Goal: Obtain resource: Download file/media

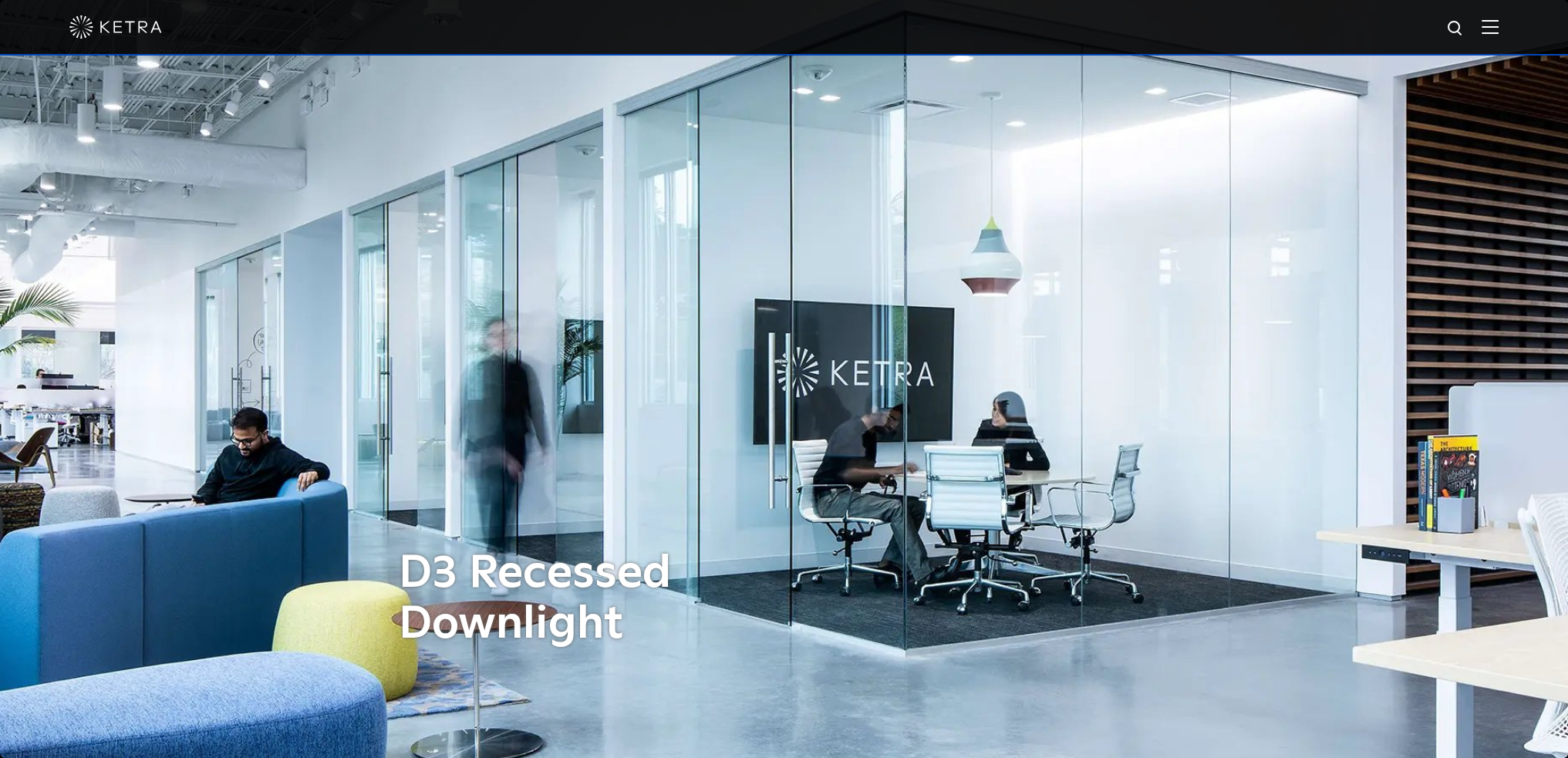
click at [1496, 34] on img at bounding box center [1490, 26] width 17 height 14
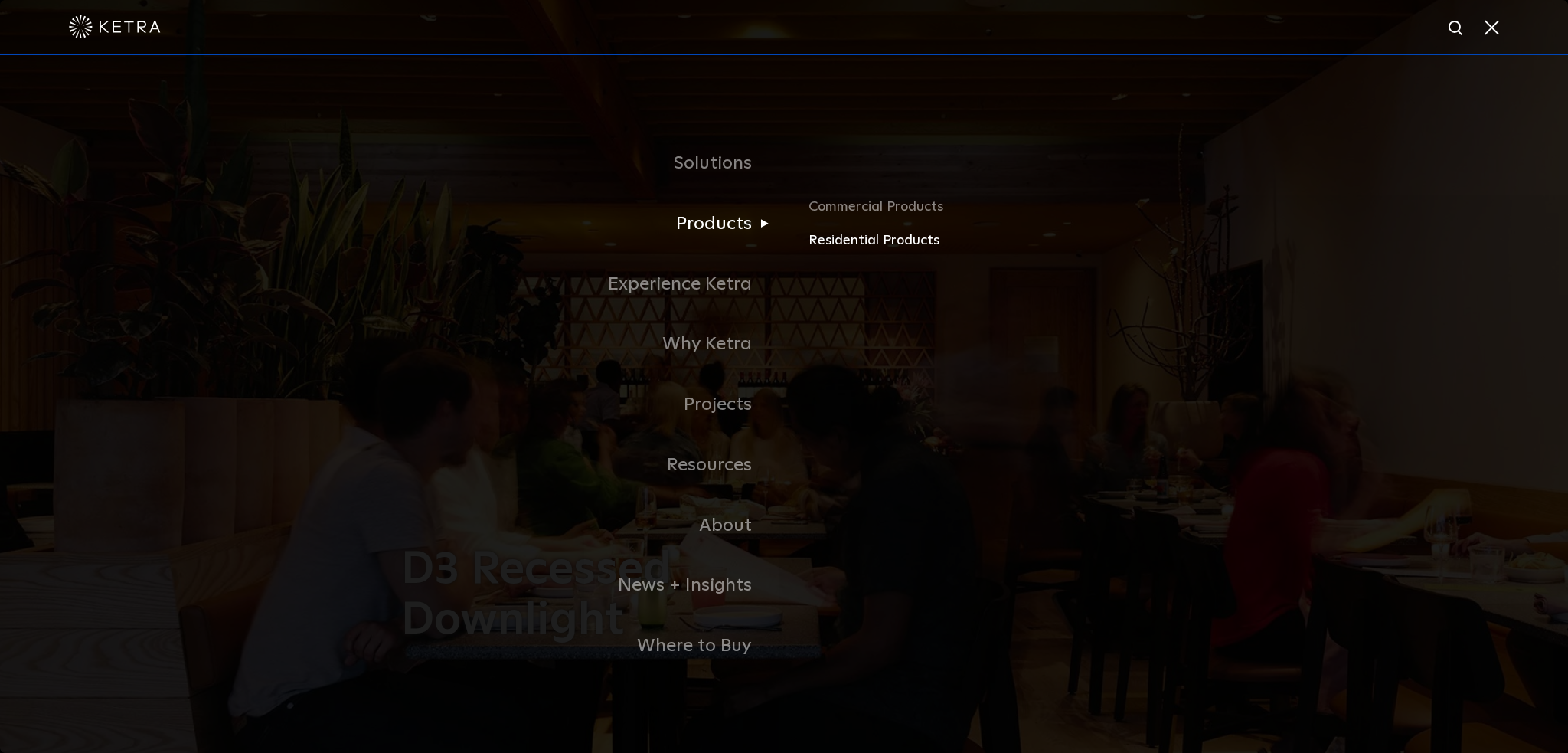
click at [839, 241] on link "Residential Products" at bounding box center [987, 241] width 358 height 22
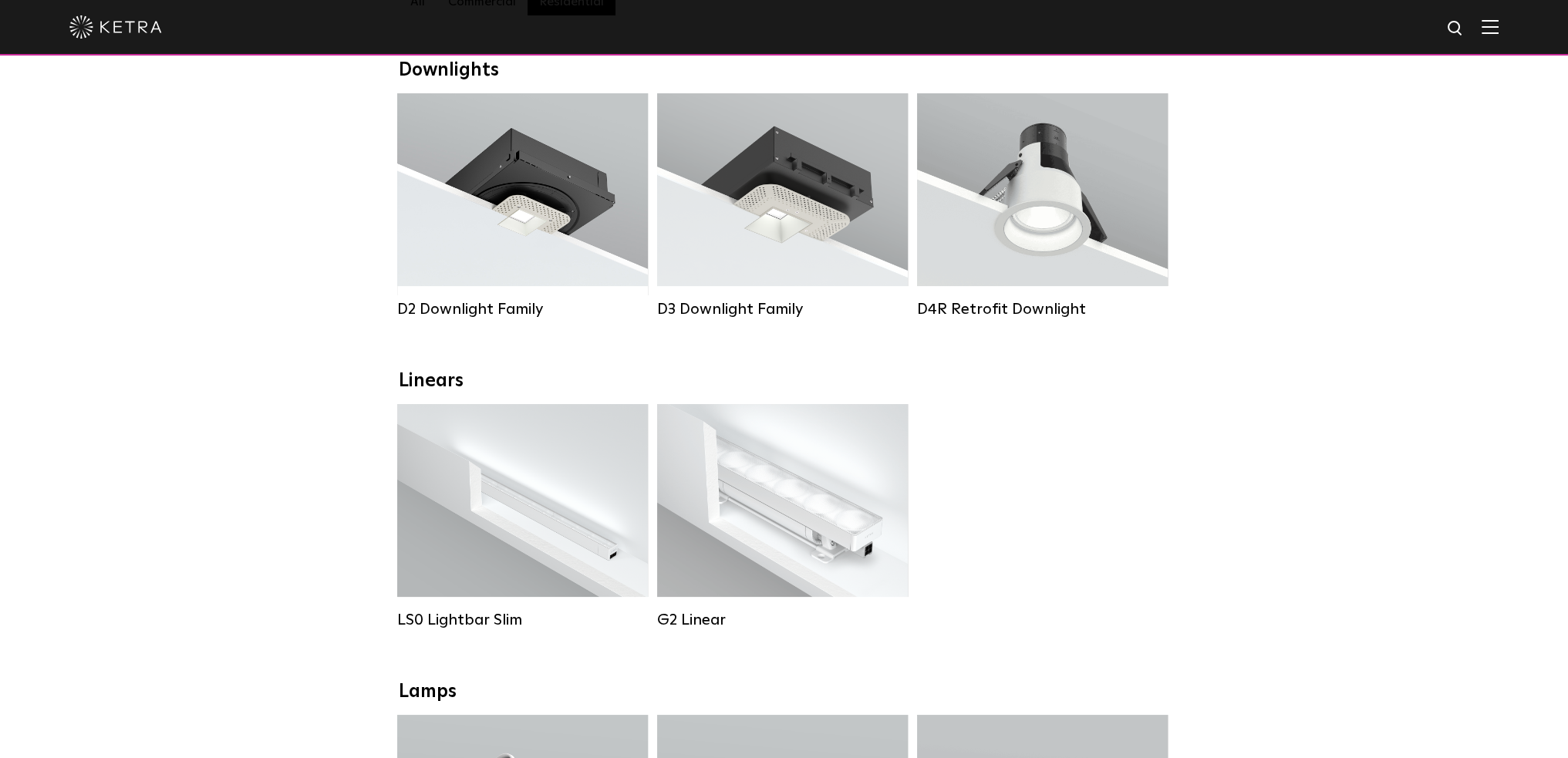
scroll to position [231, 0]
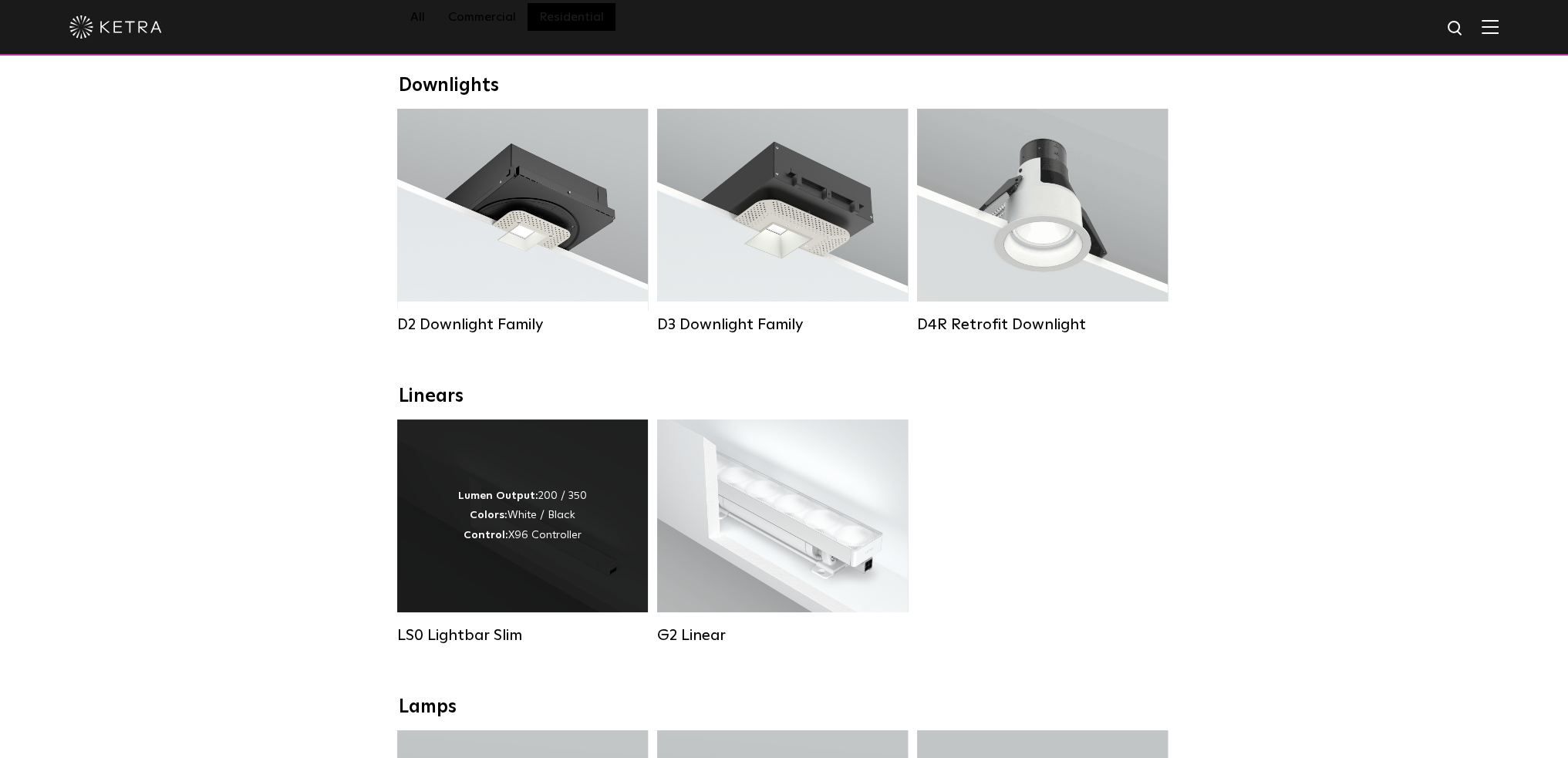
click at [567, 561] on div "Lumen Output: 200 / 350 Colors: White / Black Control: X96 Controller" at bounding box center [522, 516] width 250 height 193
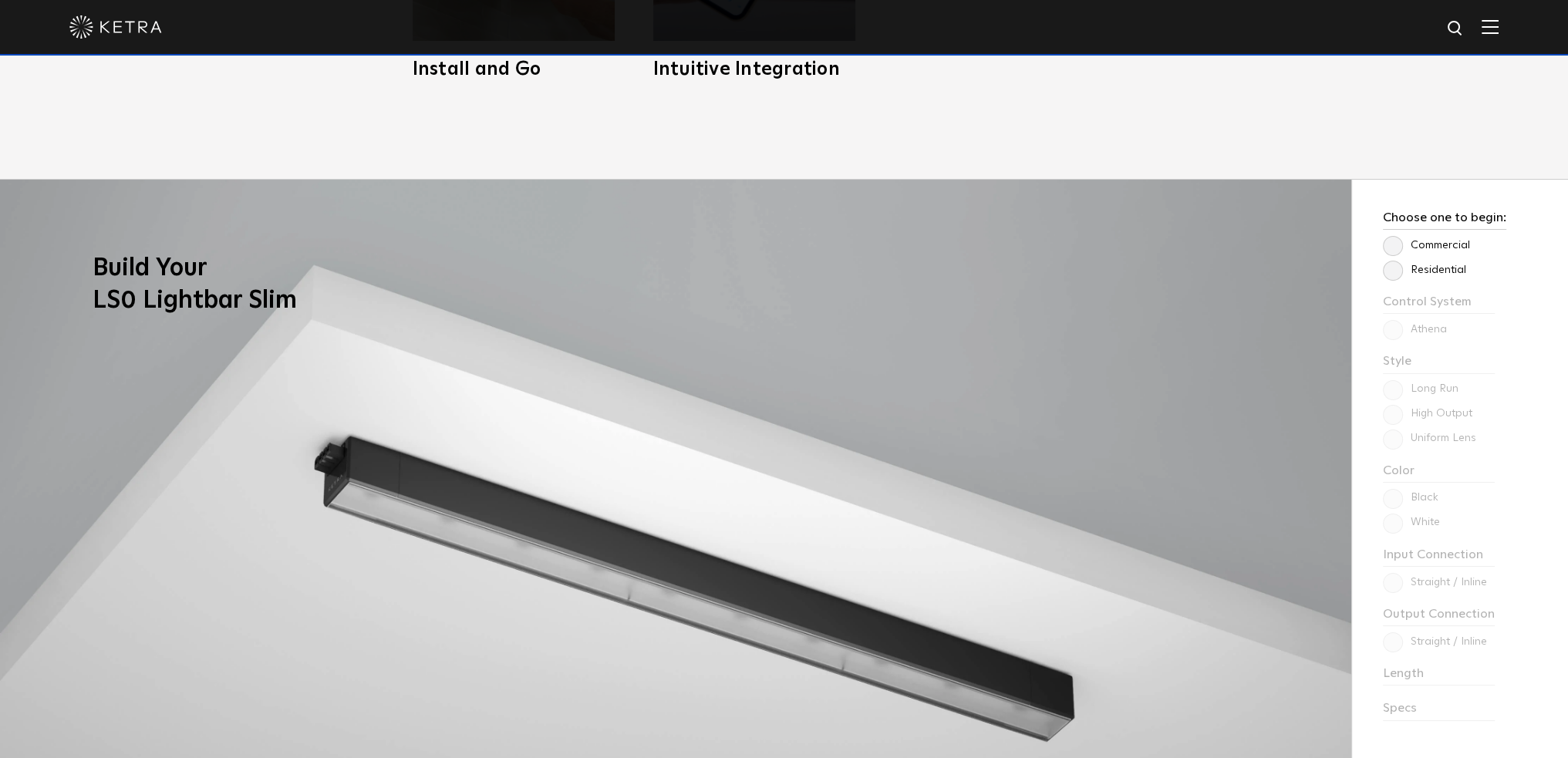
scroll to position [1311, 0]
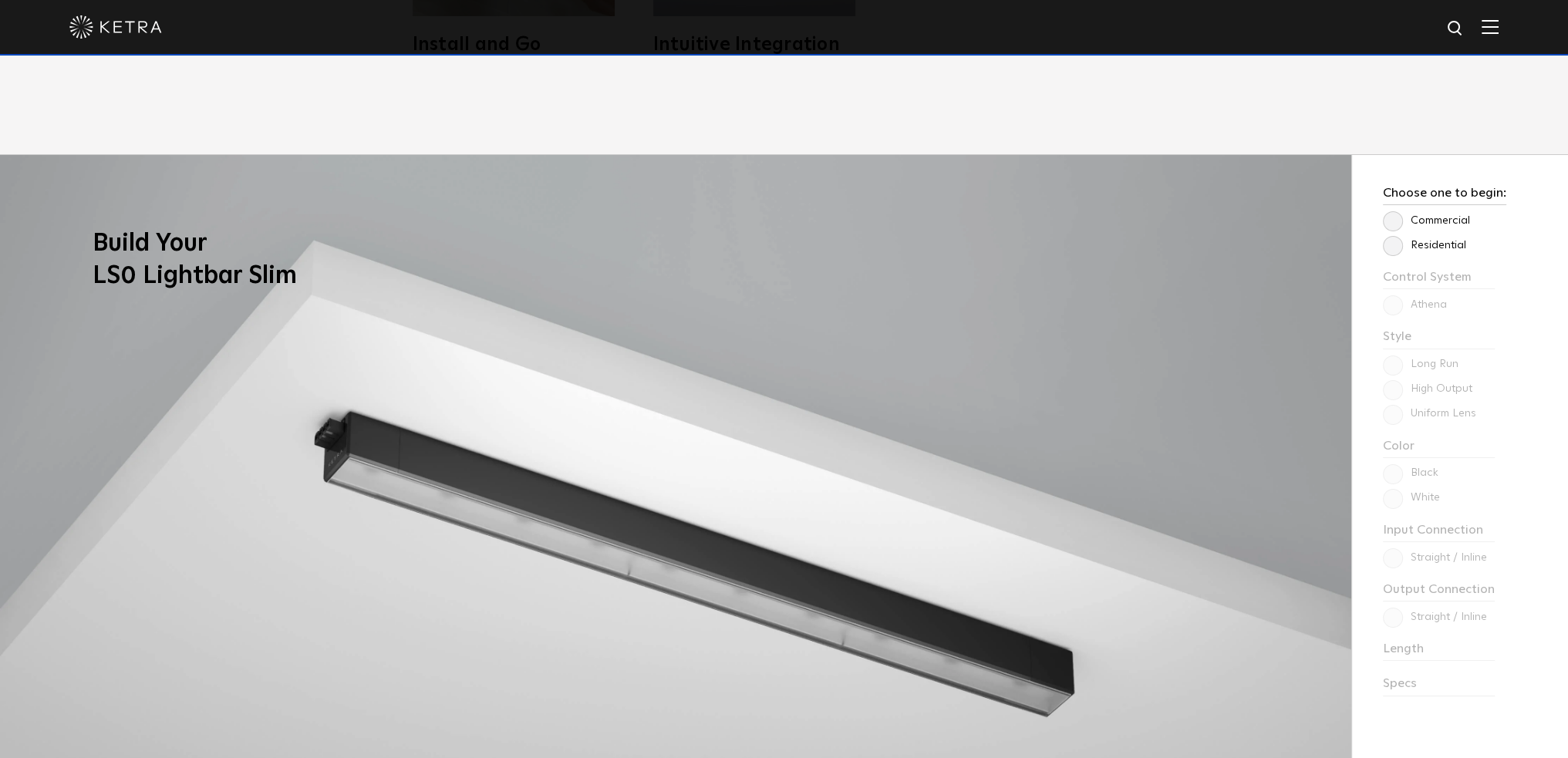
click at [1391, 246] on label "Residential" at bounding box center [1425, 246] width 83 height 14
click at [0, 0] on input "Residential" at bounding box center [0, 0] width 0 height 0
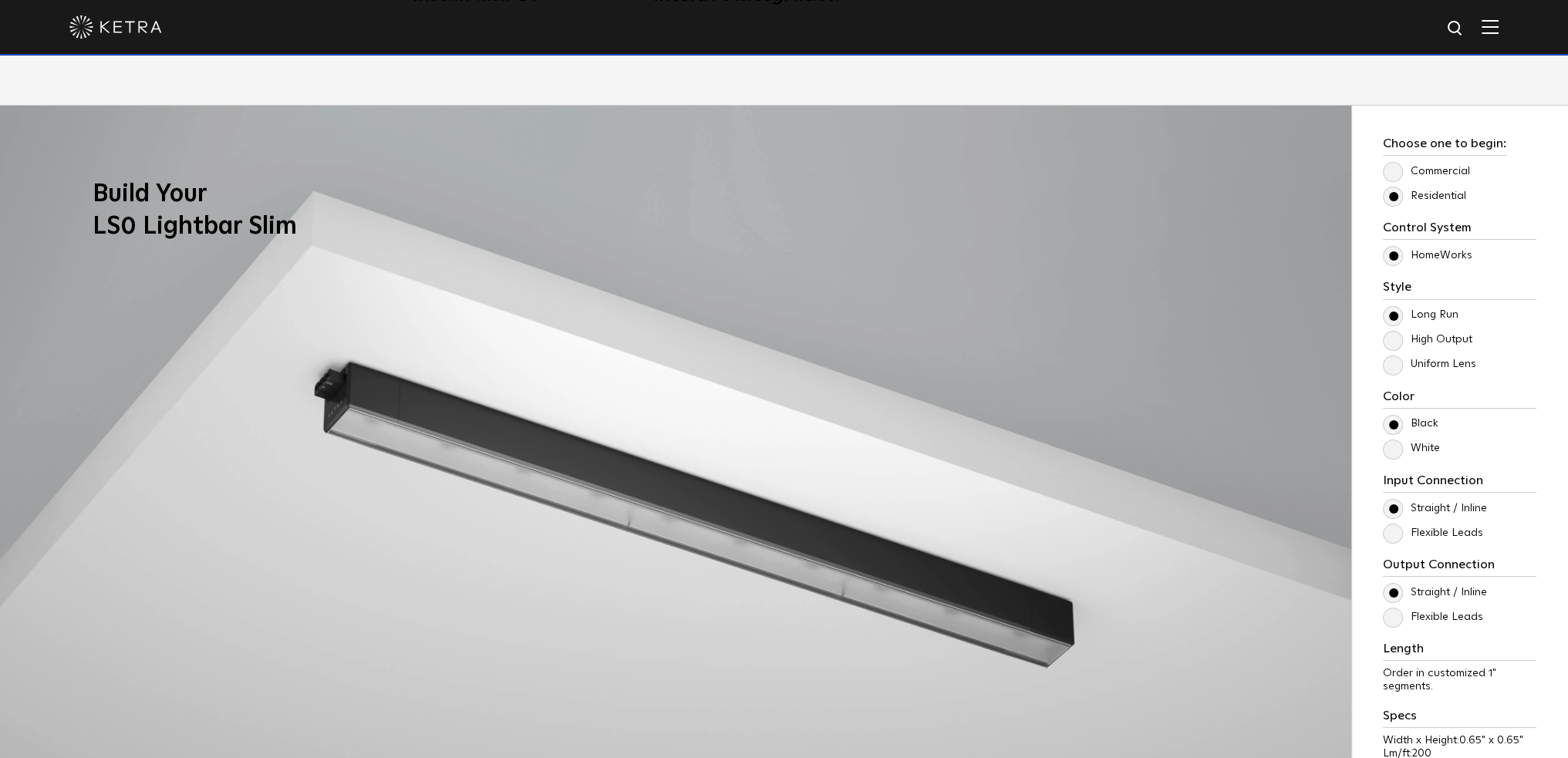
scroll to position [1388, 0]
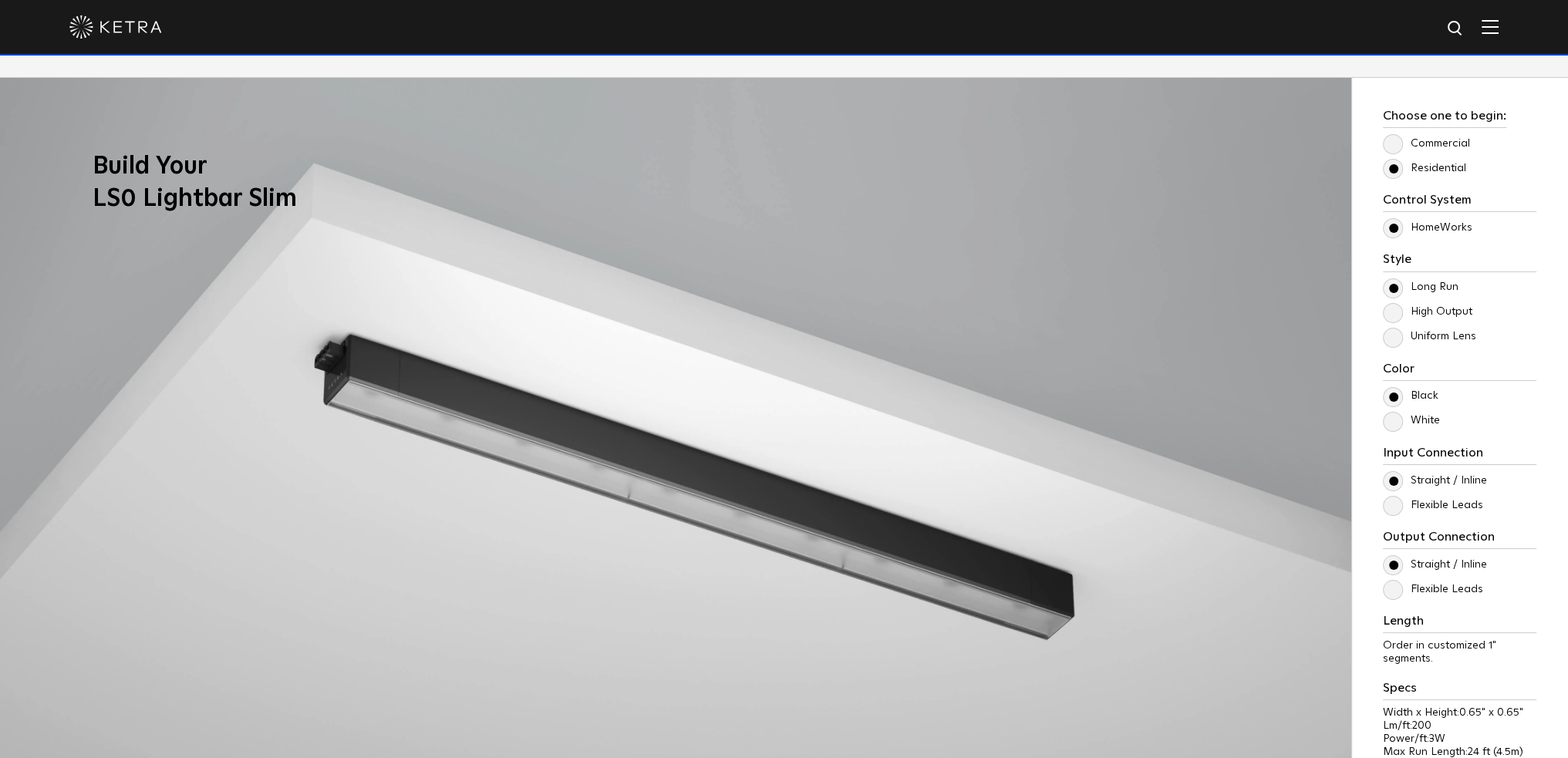
click at [1392, 338] on label "Uniform Lens" at bounding box center [1430, 337] width 94 height 14
click at [0, 0] on input "Uniform Lens" at bounding box center [0, 0] width 0 height 0
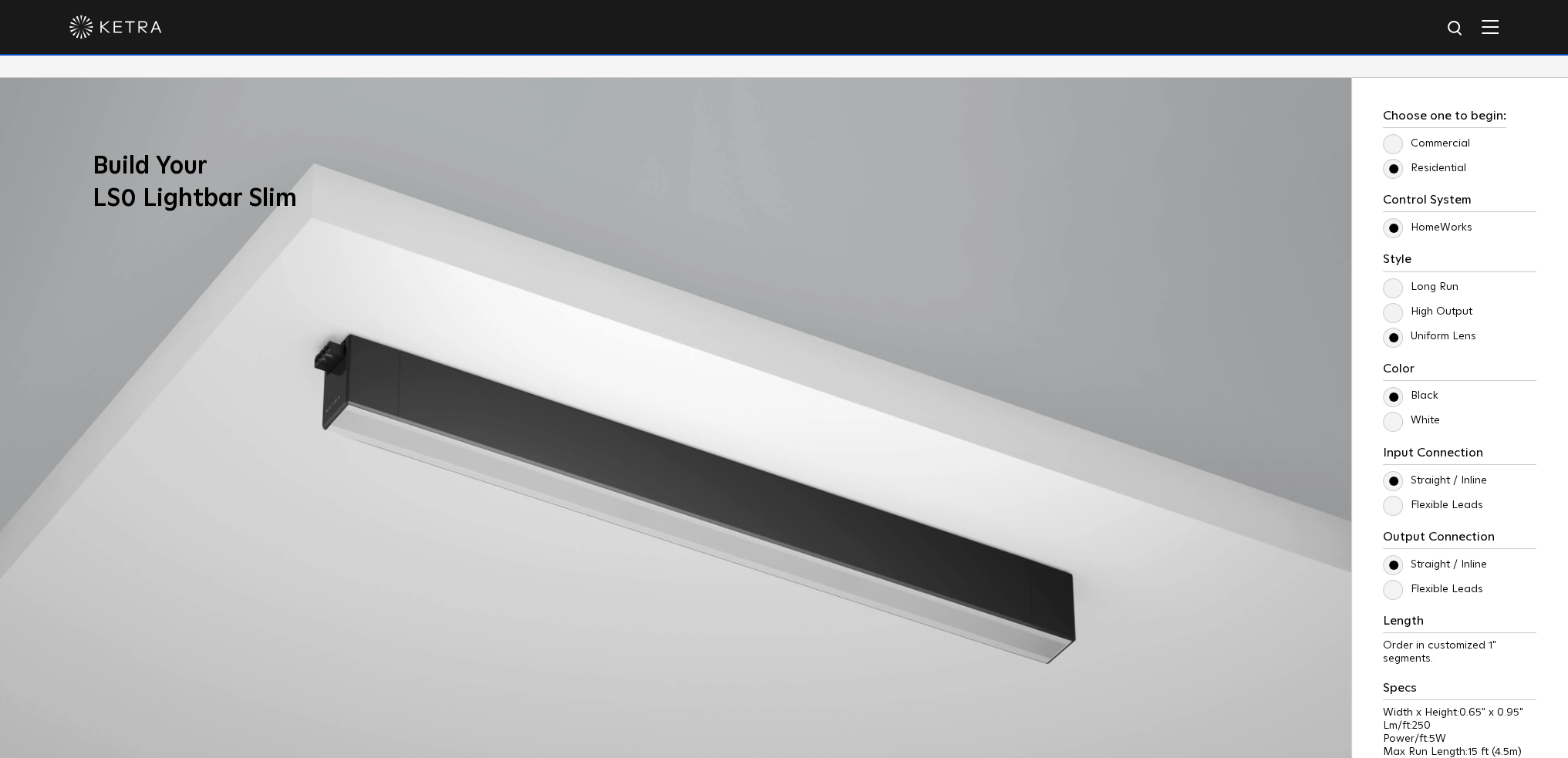
scroll to position [1465, 0]
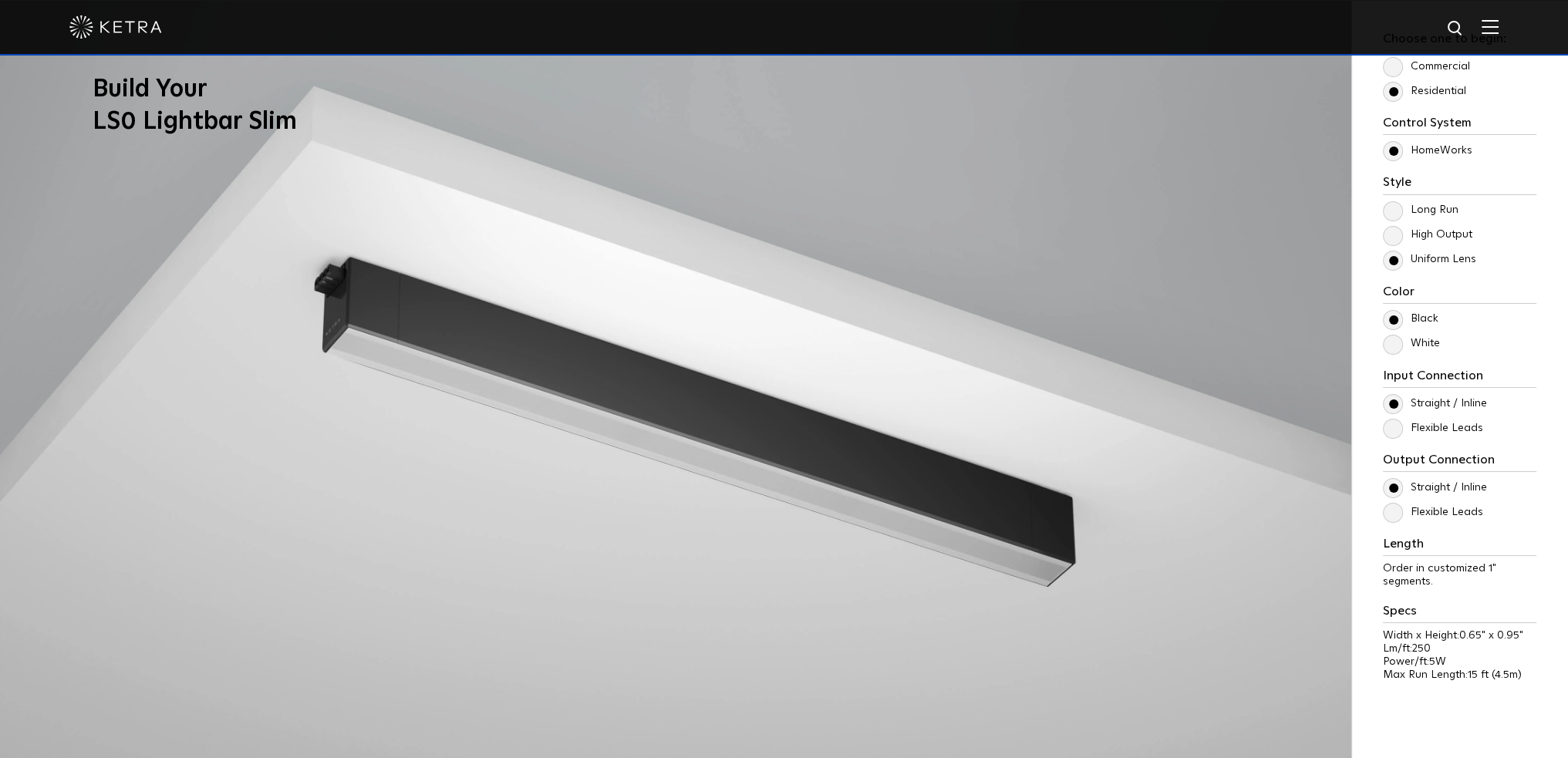
click at [1406, 340] on label "White" at bounding box center [1411, 343] width 57 height 14
click at [0, 0] on input "White" at bounding box center [0, 0] width 0 height 0
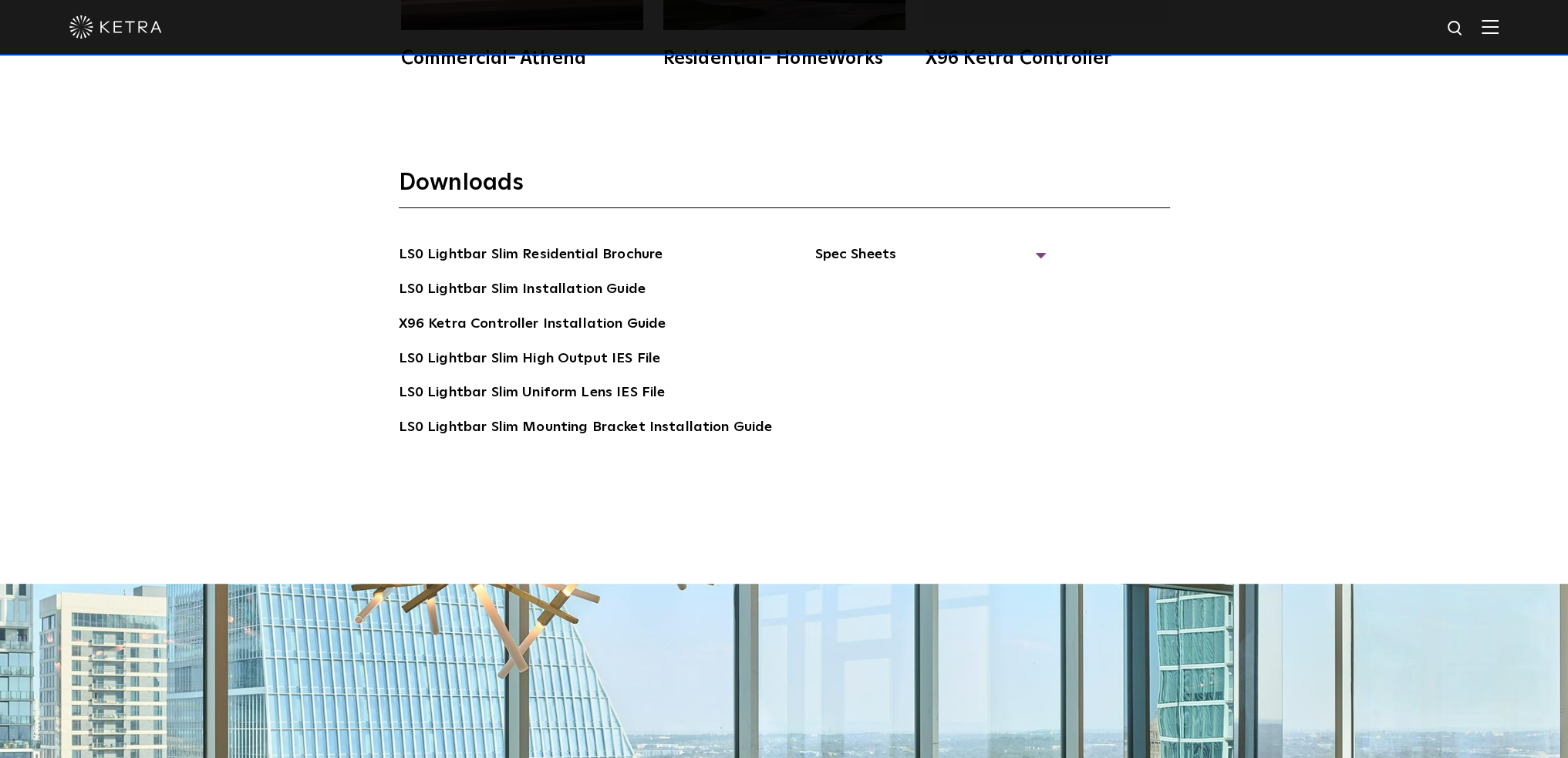
scroll to position [3238, 0]
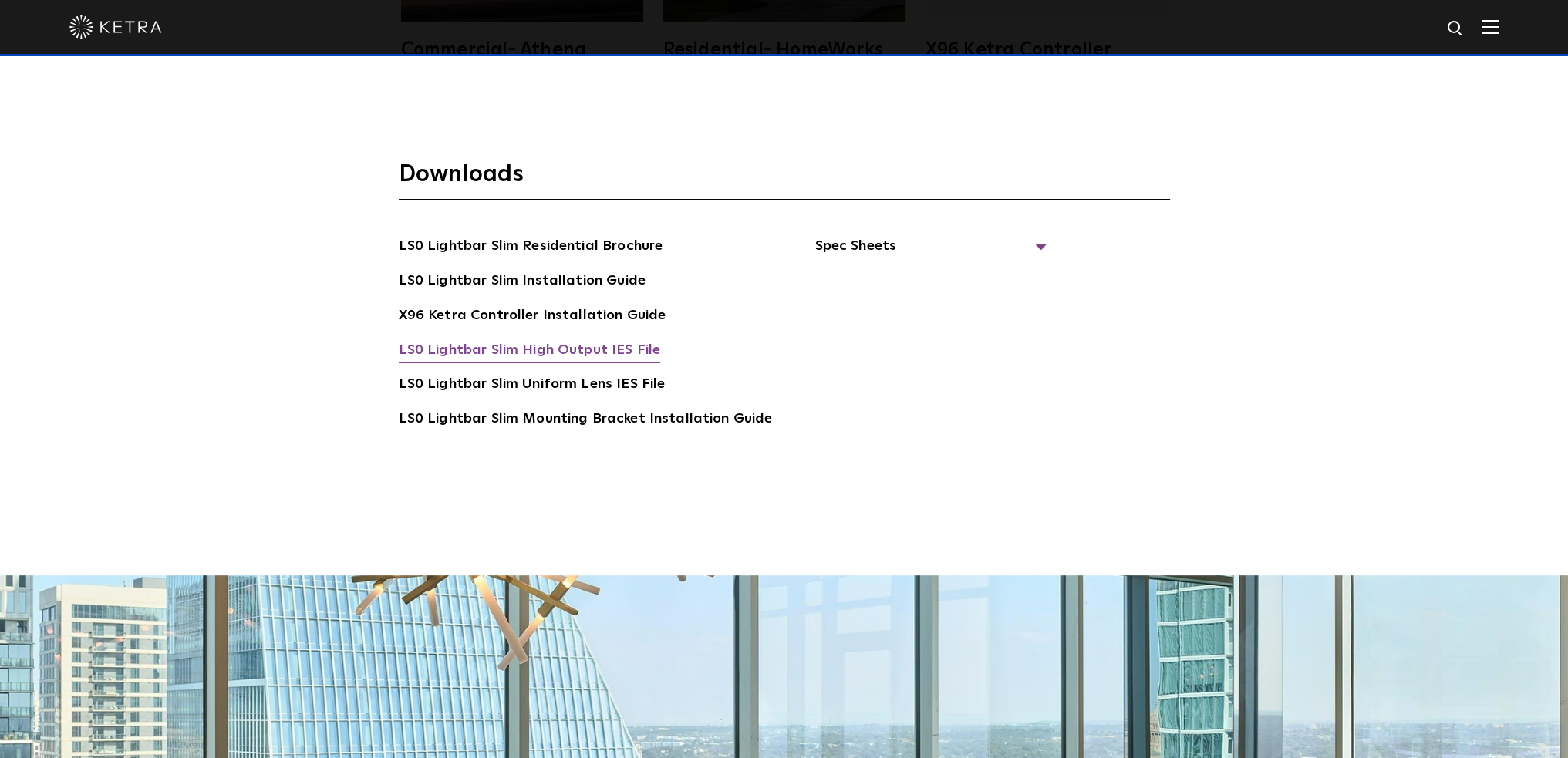
click at [620, 348] on link "LS0 Lightbar Slim High Output IES File" at bounding box center [530, 351] width 262 height 24
click at [1175, 375] on div "Downloads LS0 Lightbar Slim Residential Brochure LS0 Lightbar Slim Installation…" at bounding box center [784, 317] width 802 height 315
click at [895, 244] on span "Spec Sheets" at bounding box center [929, 252] width 231 height 34
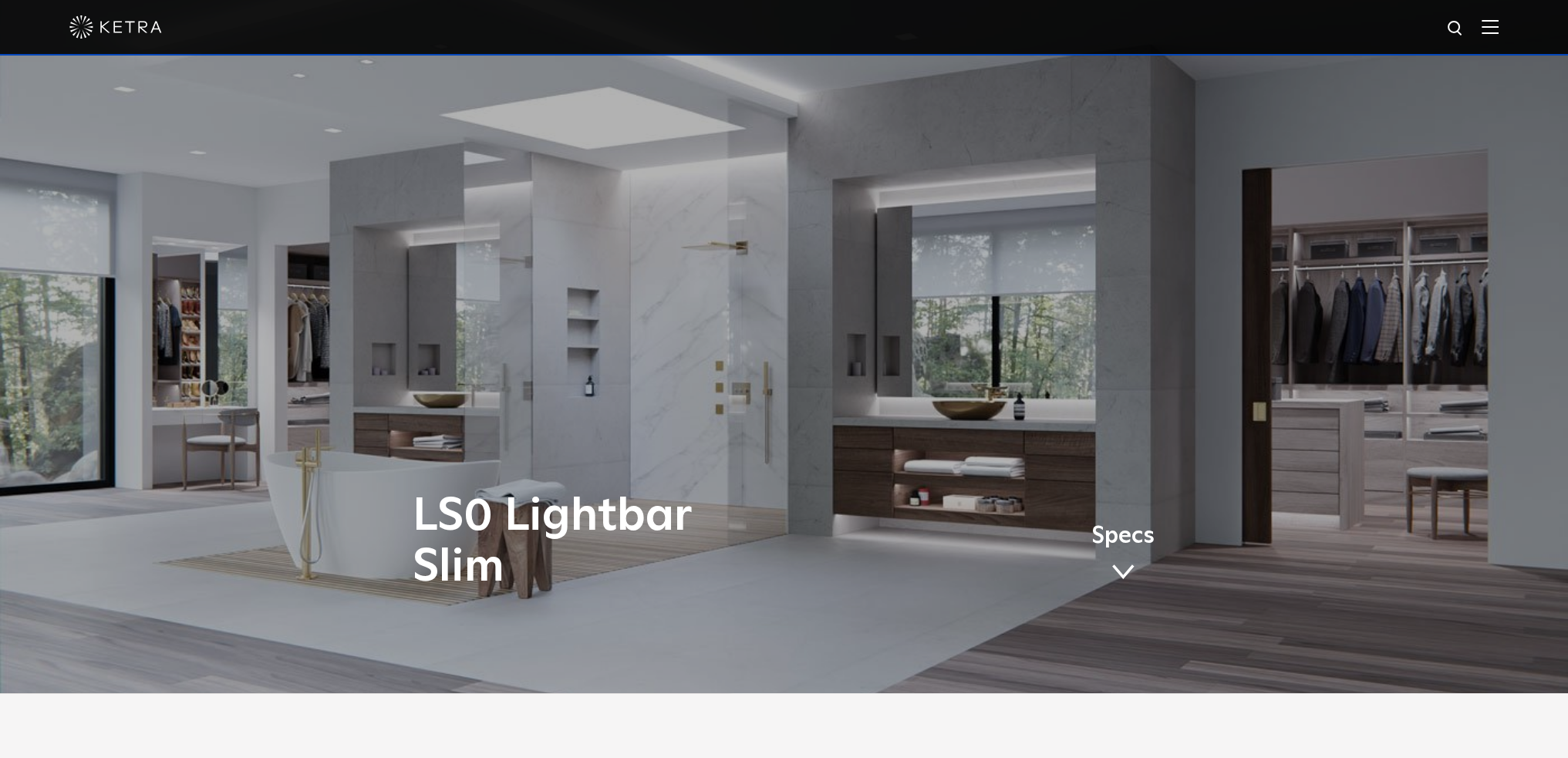
scroll to position [0, 0]
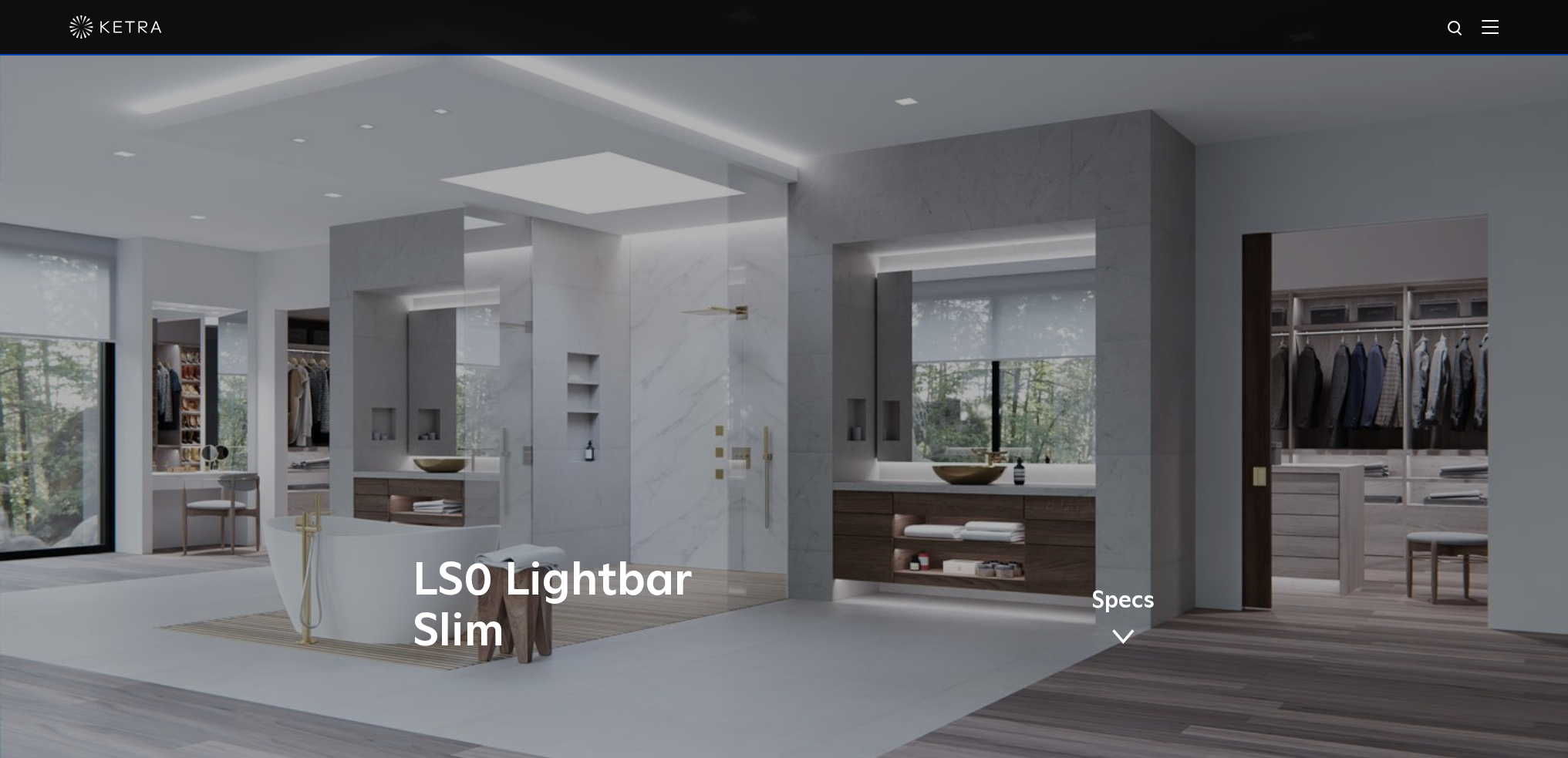
click at [1499, 32] on img at bounding box center [1490, 26] width 17 height 14
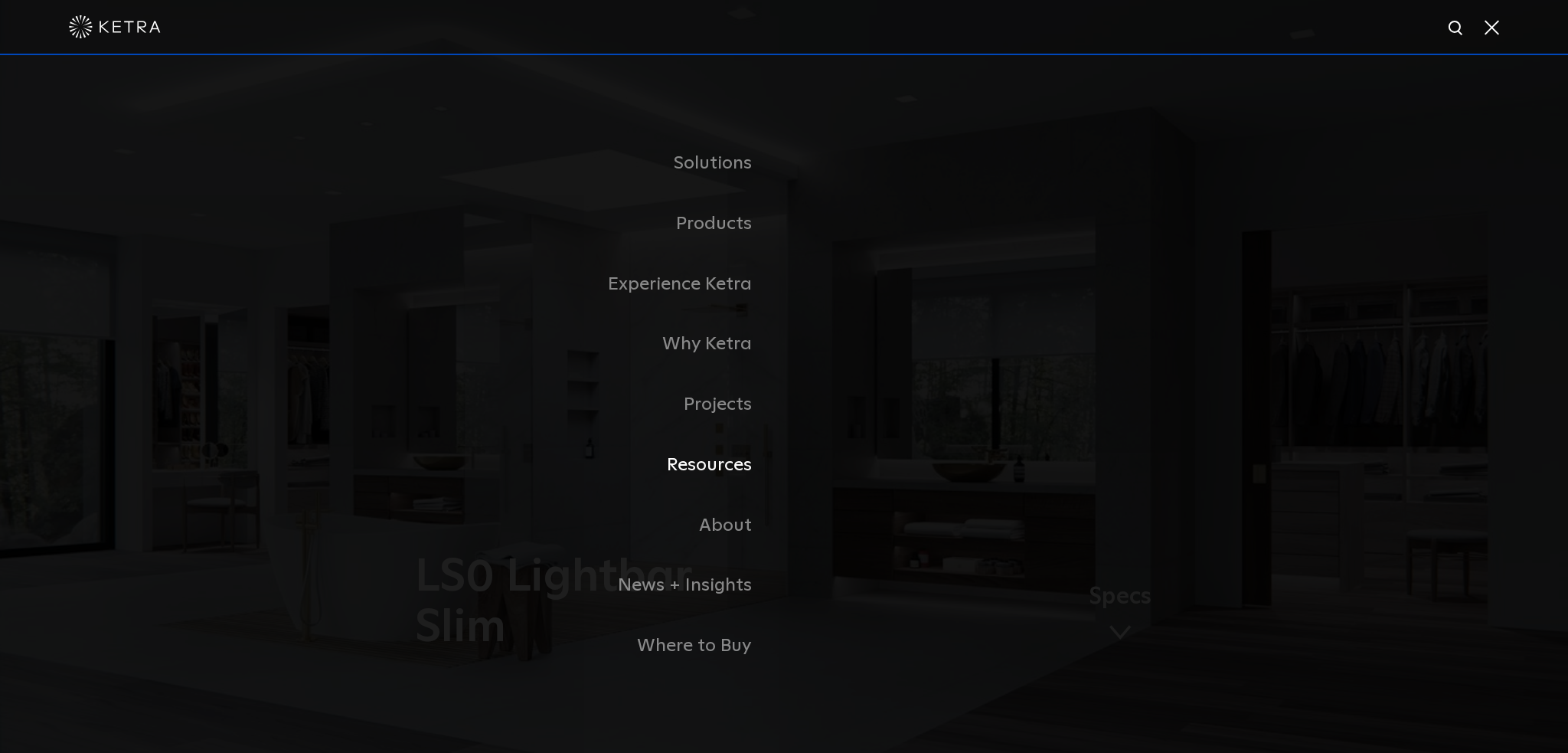
click at [698, 474] on link "Resources" at bounding box center [593, 465] width 383 height 61
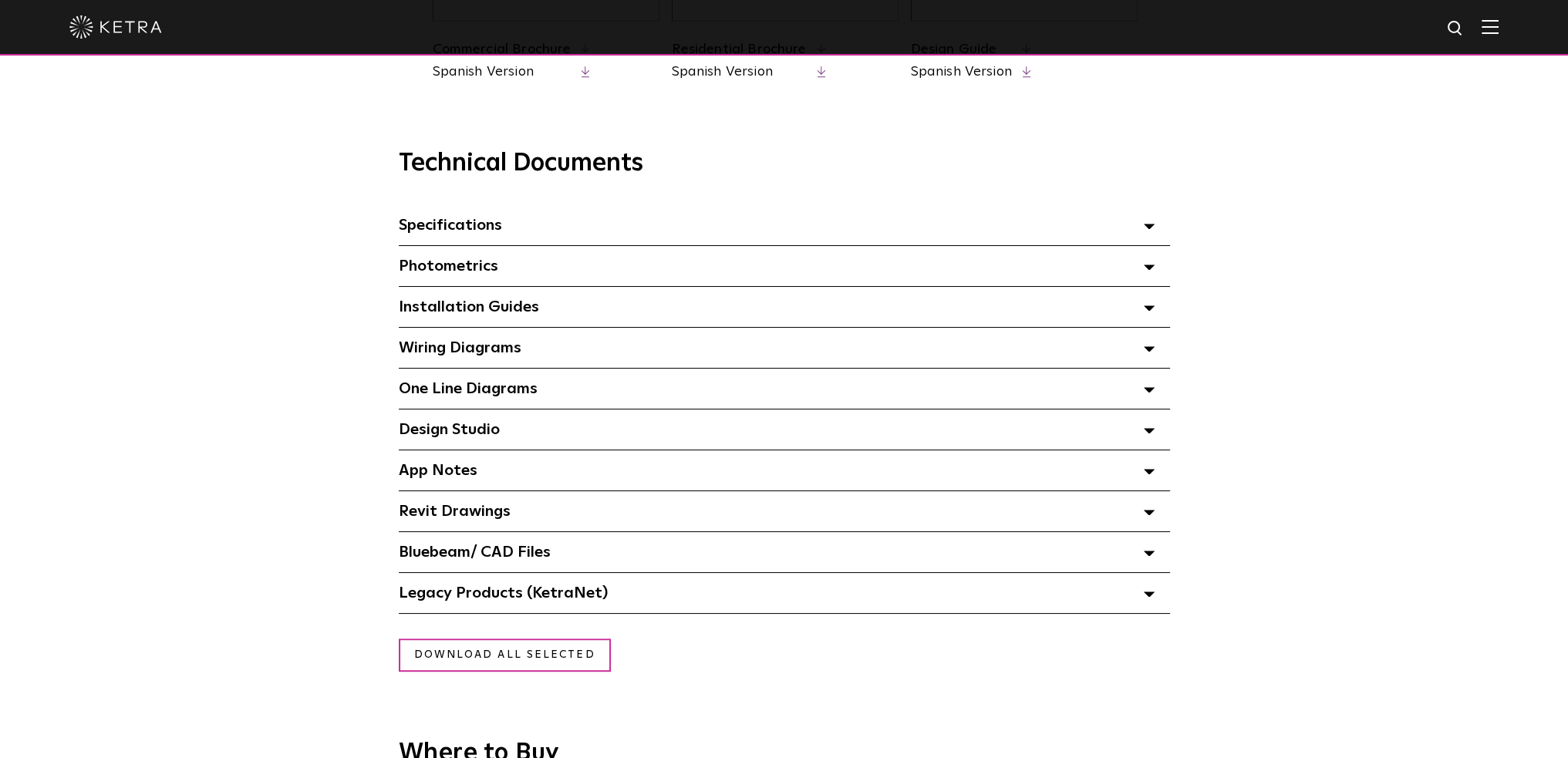
scroll to position [1002, 0]
click at [551, 273] on div "Photometrics Select checkboxes to use the bulk download option below" at bounding box center [784, 265] width 771 height 41
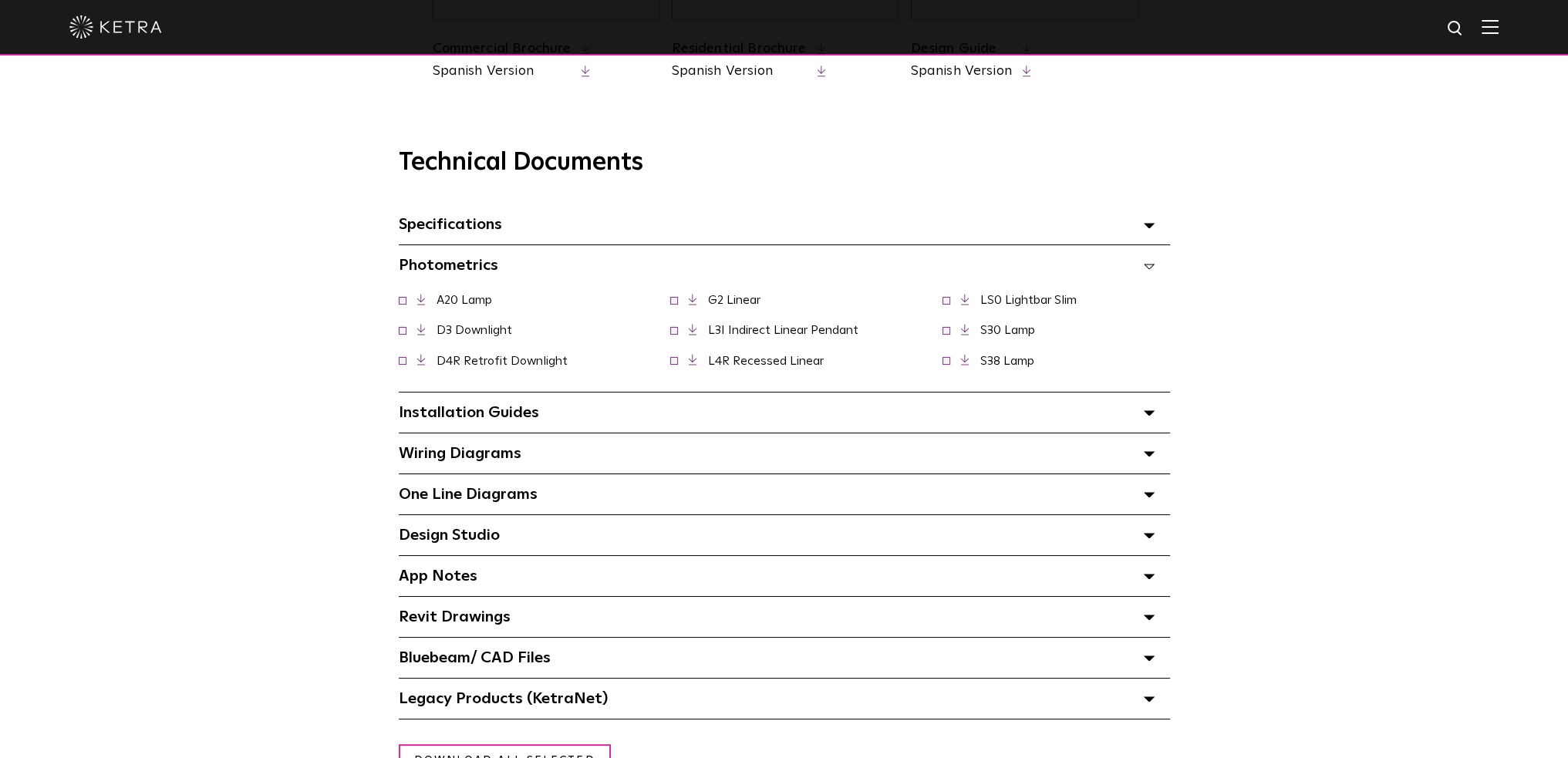
click at [576, 502] on div "One Line Diagrams Select checkboxes to use the bulk download option below" at bounding box center [784, 494] width 771 height 41
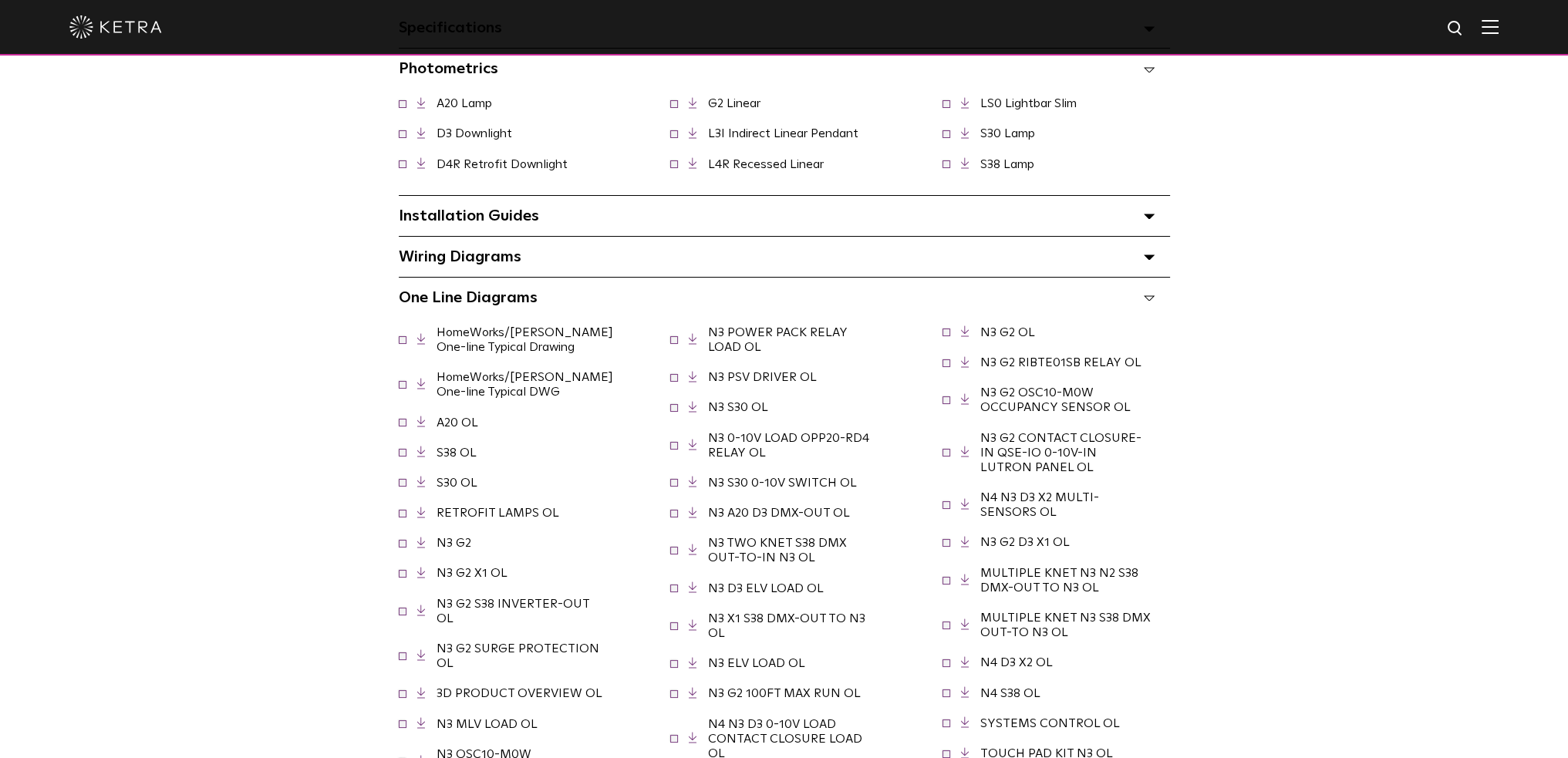
scroll to position [1157, 0]
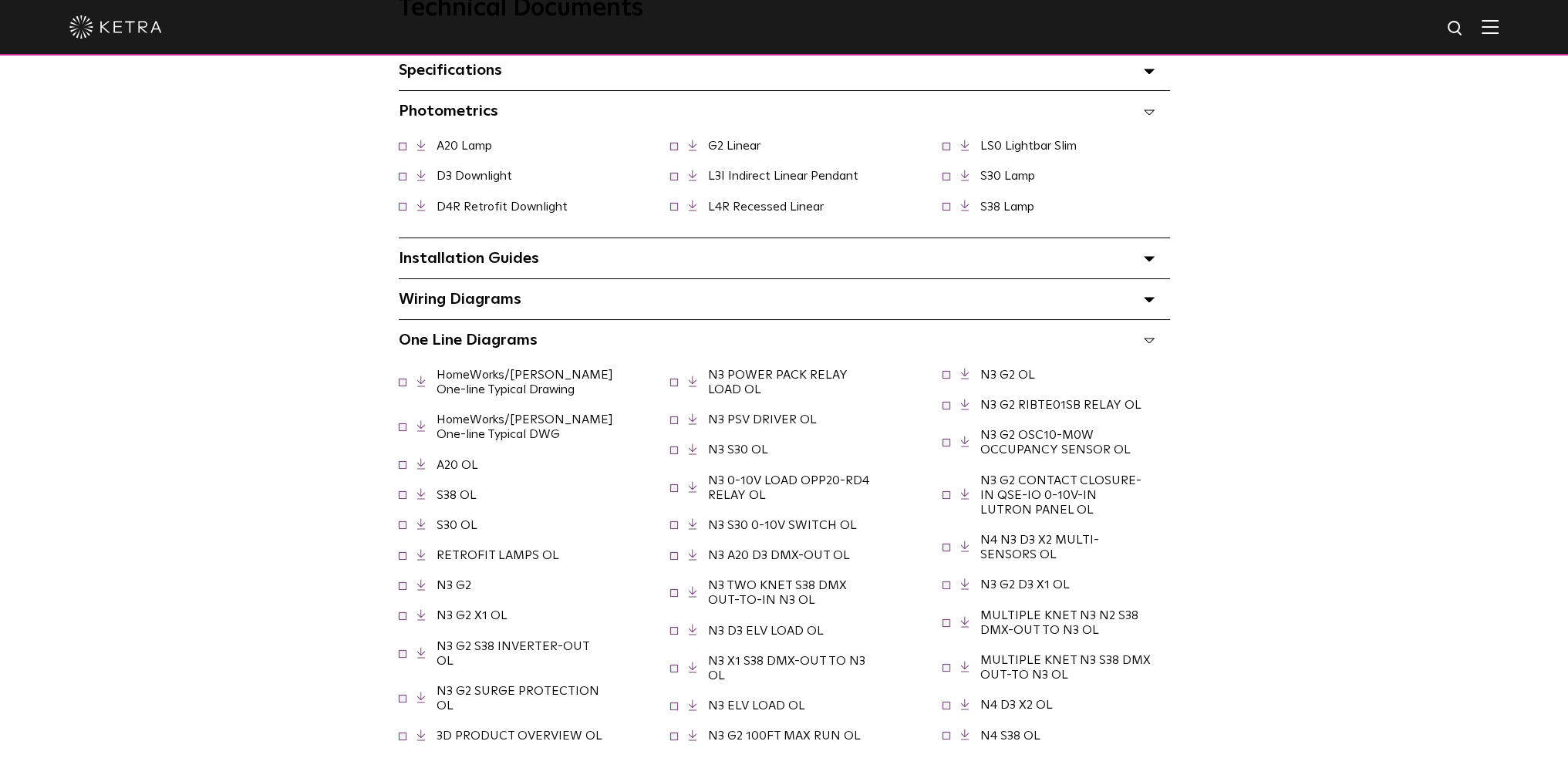
click at [540, 338] on div "One Line Diagrams Select checkboxes to use the bulk download option below" at bounding box center [784, 339] width 771 height 41
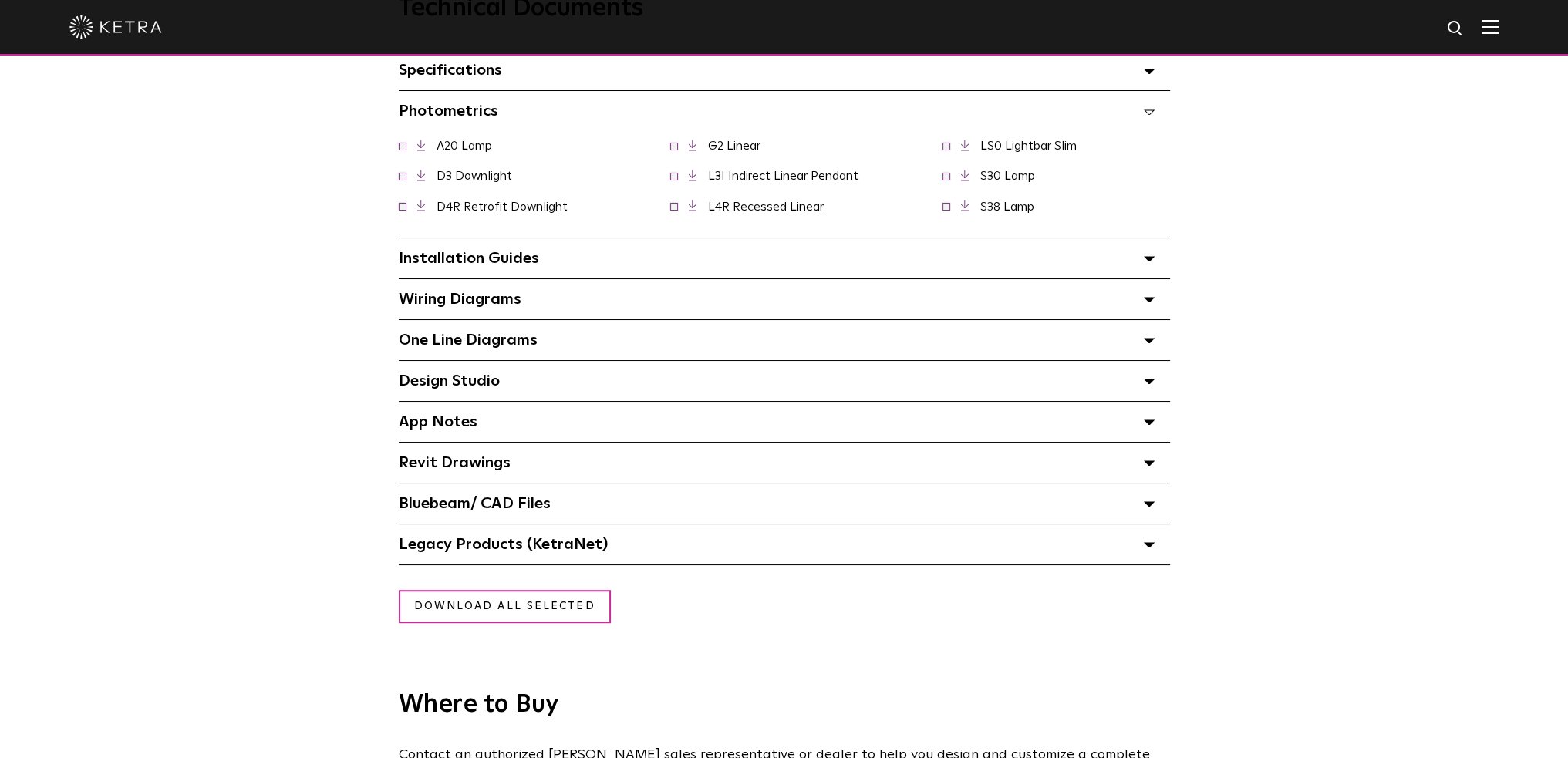
click at [550, 302] on div "Wiring Diagrams Select checkboxes to use the bulk download option below" at bounding box center [784, 299] width 771 height 41
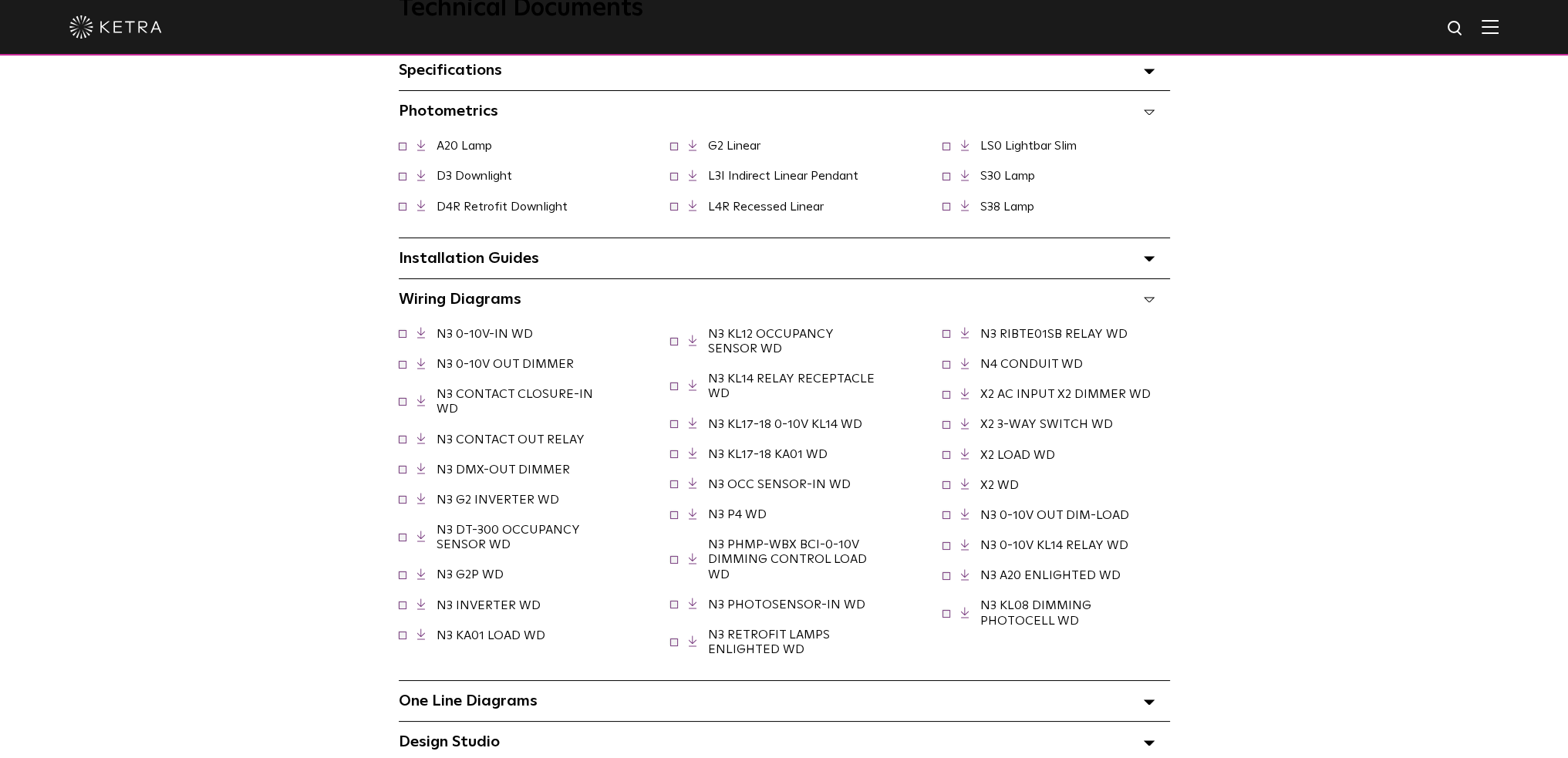
click at [550, 302] on div "Wiring Diagrams Select checkboxes to use the bulk download option below" at bounding box center [784, 299] width 771 height 41
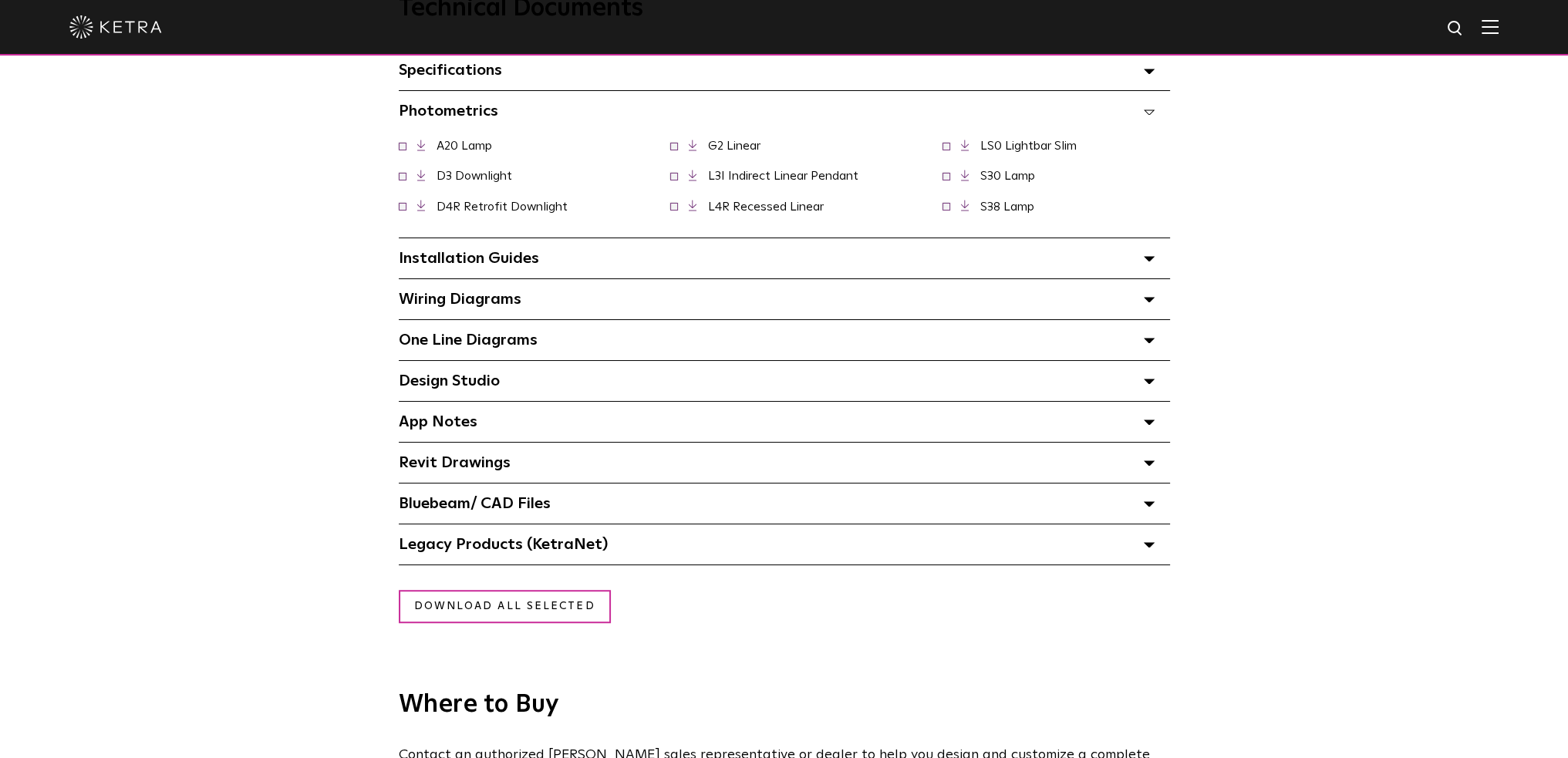
click at [524, 393] on div "Design Studio Select checkboxes to use the bulk download option below" at bounding box center [784, 381] width 771 height 41
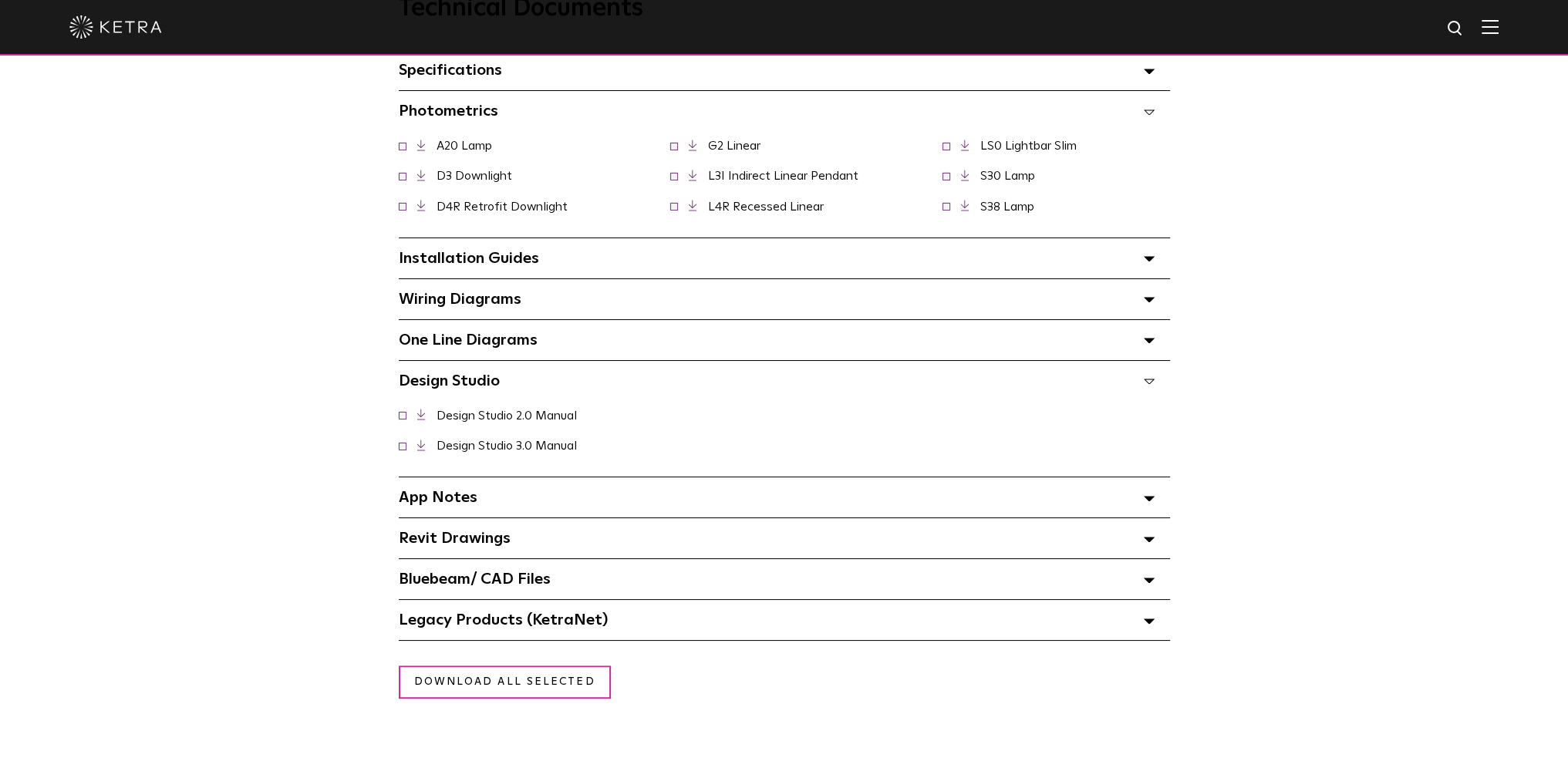
click at [420, 447] on icon at bounding box center [421, 445] width 8 height 12
click at [585, 540] on div "Revit Drawings Select checkboxes to use the bulk download option below" at bounding box center [784, 538] width 771 height 41
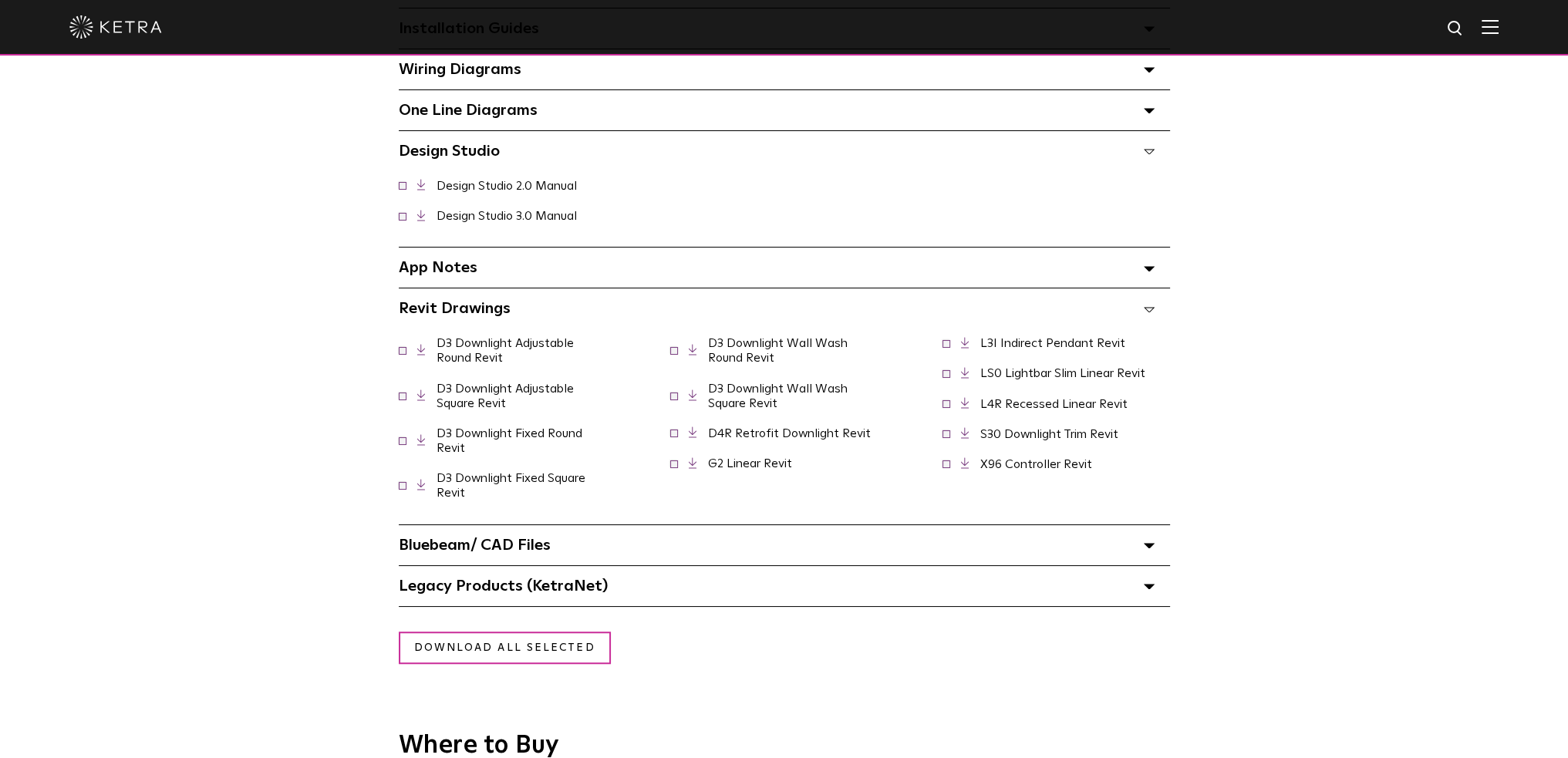
scroll to position [1388, 0]
click at [554, 313] on div "Revit Drawings Select checkboxes to use the bulk download option below" at bounding box center [784, 307] width 771 height 41
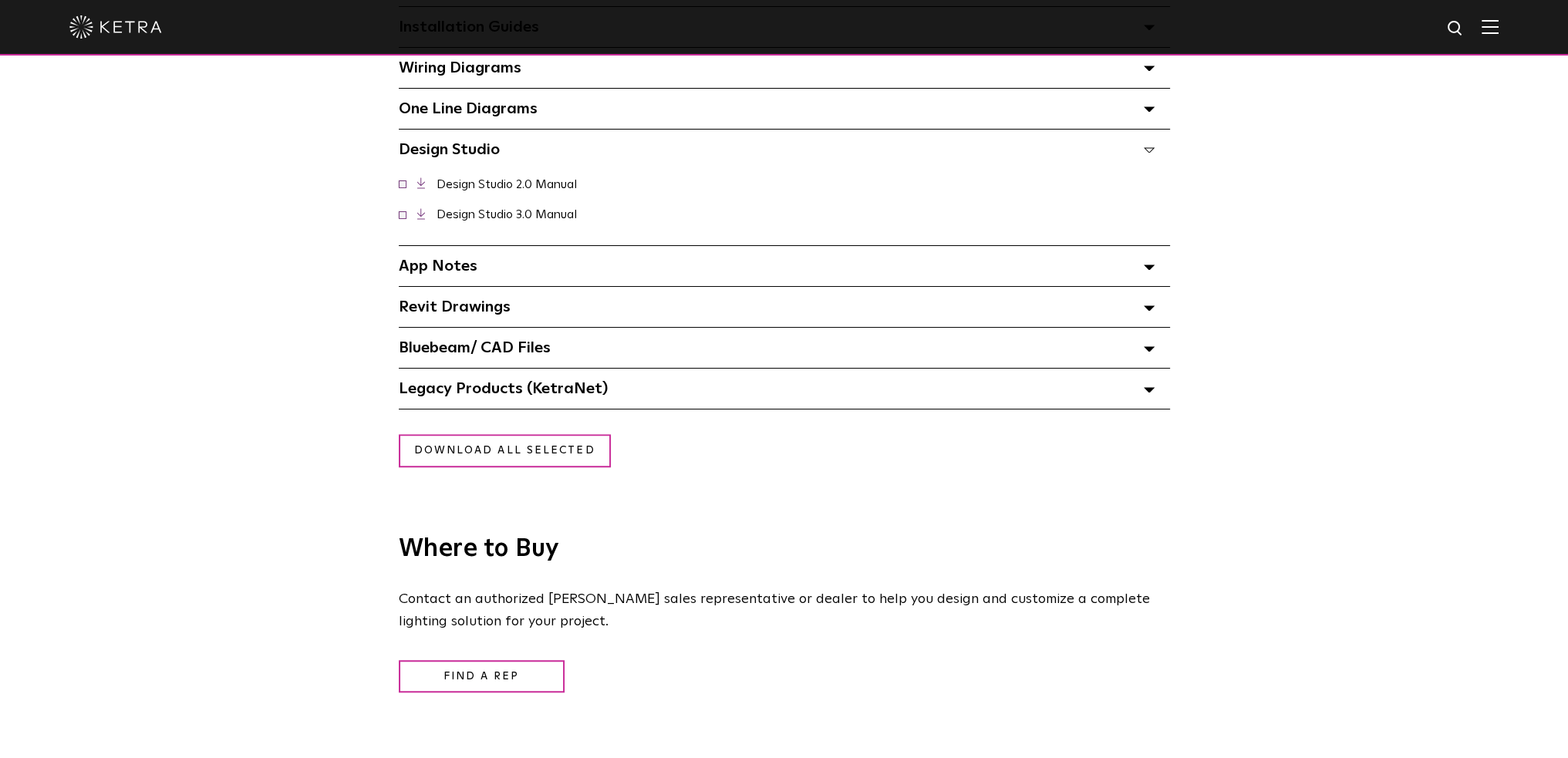
click at [548, 274] on div "App Notes Select checkboxes to use the bulk download option below" at bounding box center [784, 266] width 771 height 41
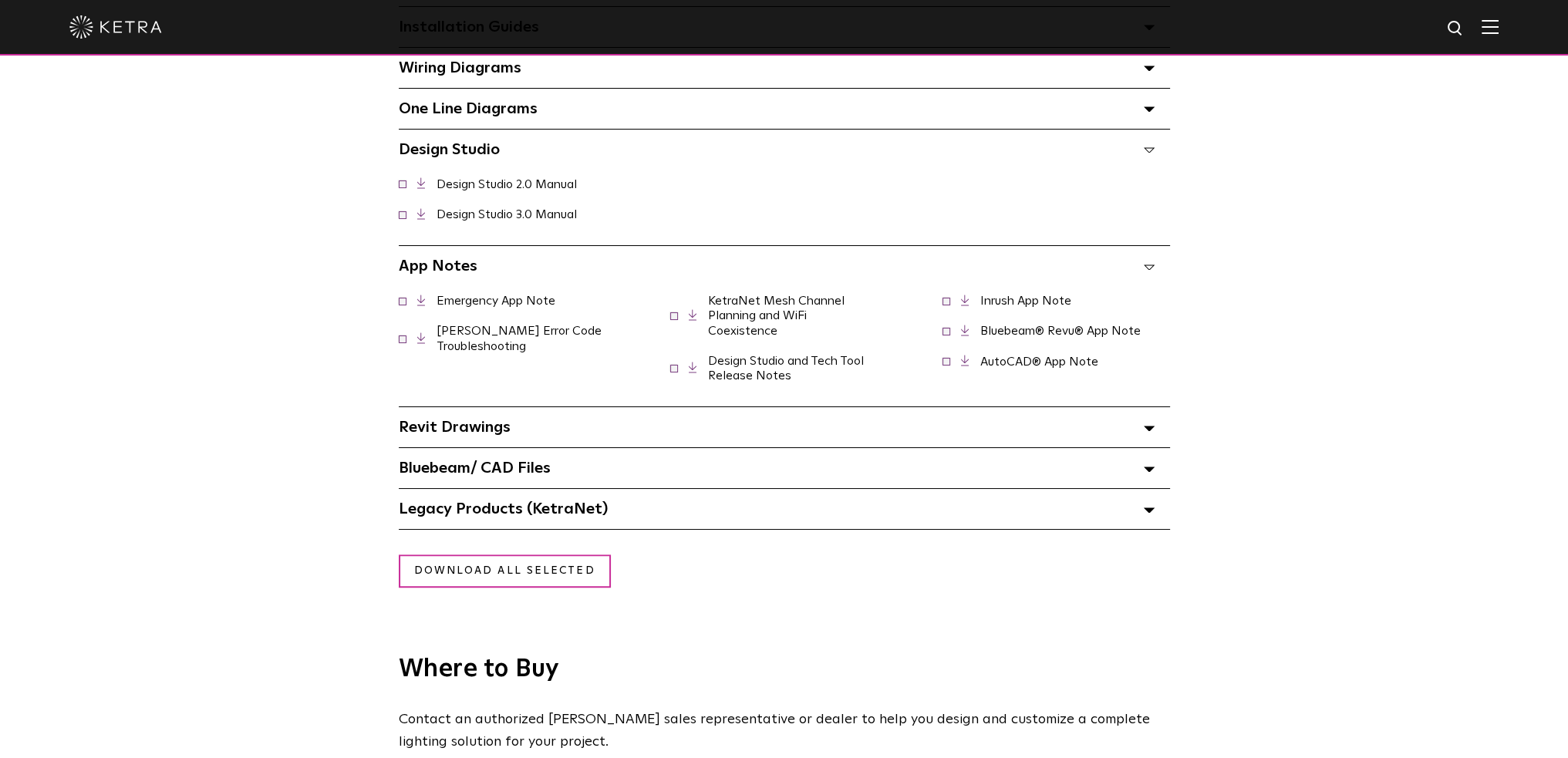
click at [548, 274] on div "App Notes Select checkboxes to use the bulk download option below" at bounding box center [784, 266] width 771 height 41
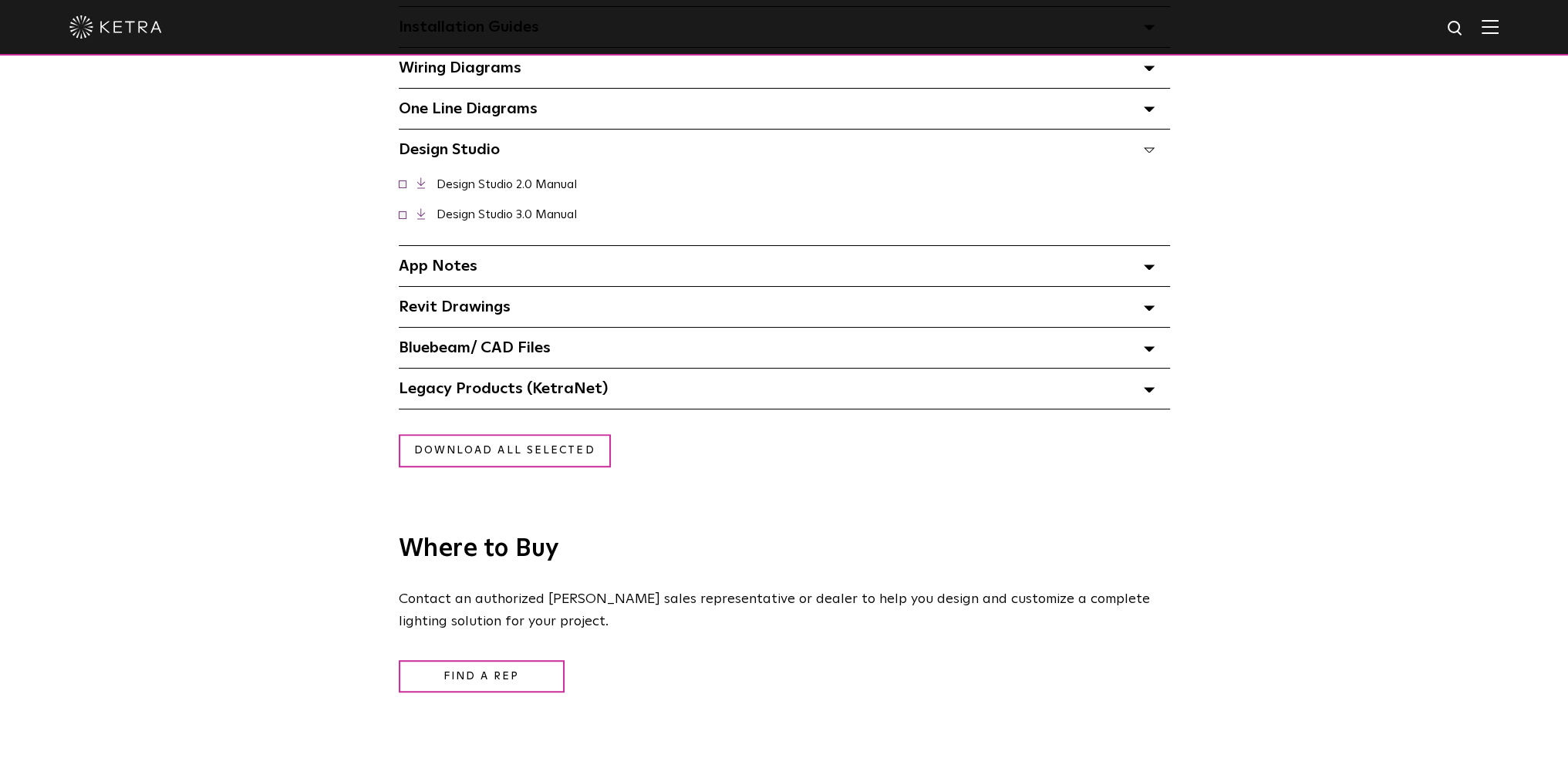
click at [552, 361] on div "Bluebeam/ CAD Files" at bounding box center [784, 347] width 771 height 41
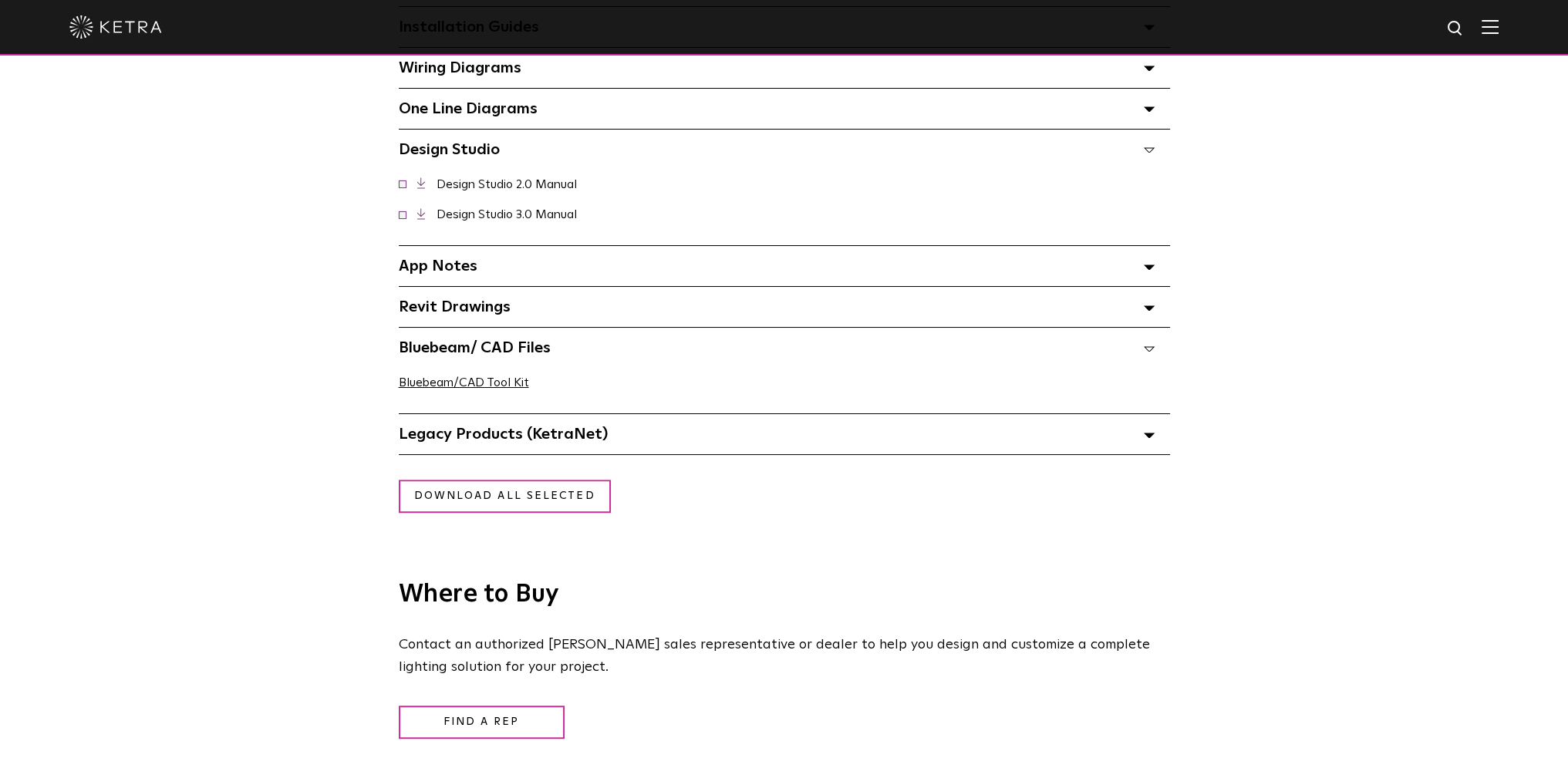
click at [604, 448] on div "Legacy Products (KetraNet) Select checkboxes to use the bulk download option be…" at bounding box center [784, 434] width 771 height 41
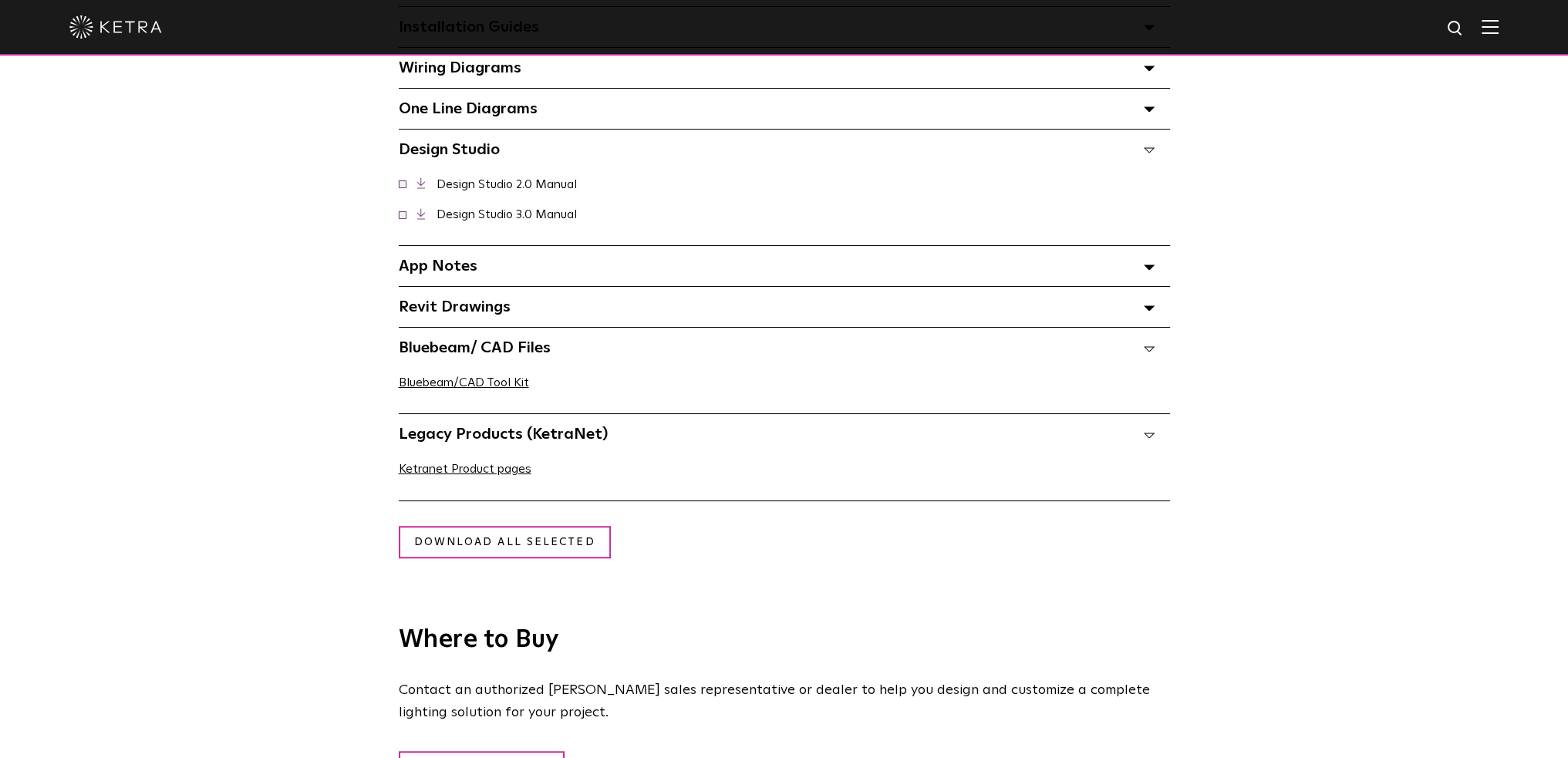
click at [602, 443] on div "Legacy Products (KetraNet) Select checkboxes to use the bulk download option be…" at bounding box center [784, 434] width 771 height 41
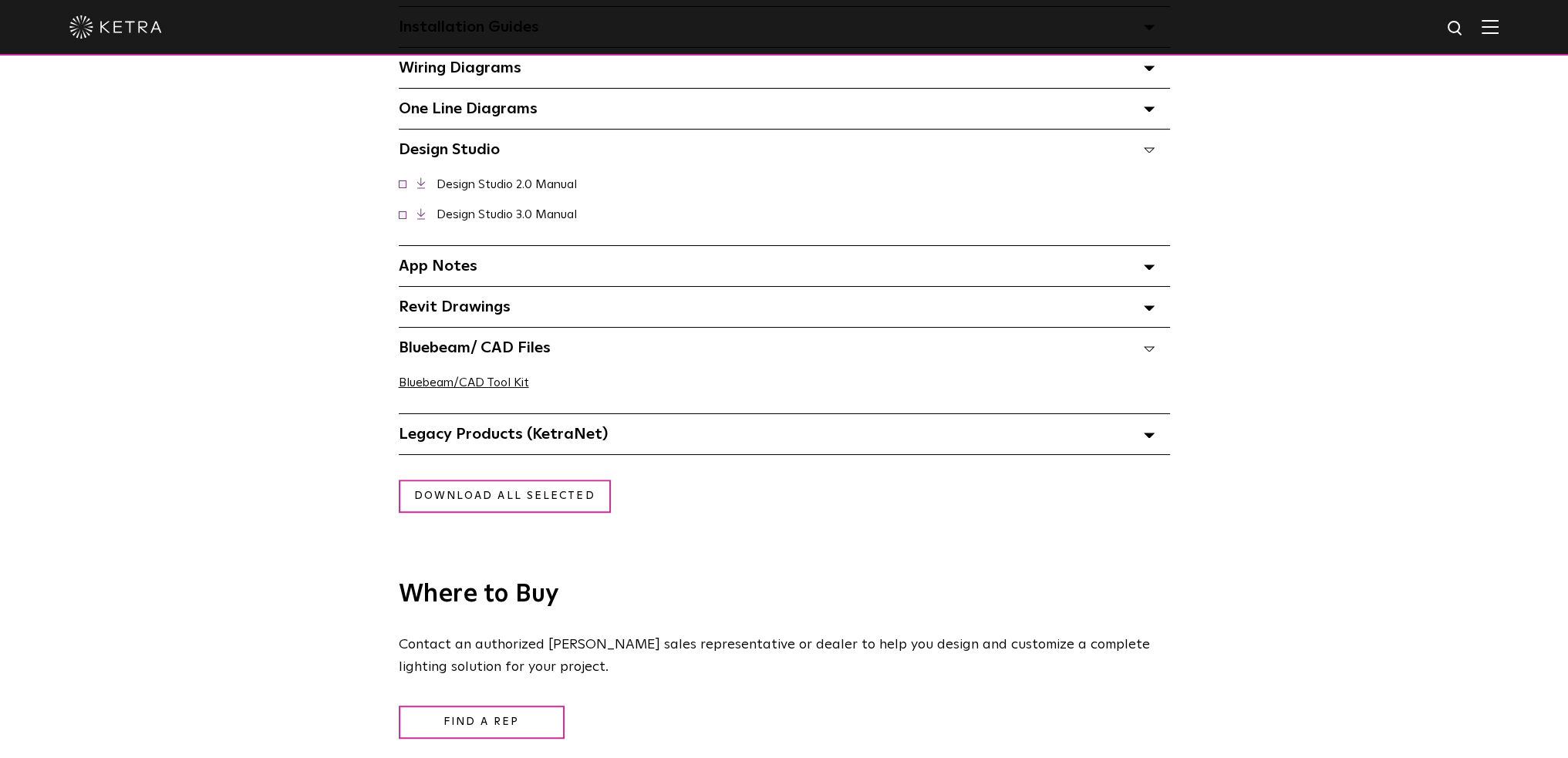
click at [559, 350] on div "Bluebeam/ CAD Files" at bounding box center [784, 347] width 771 height 41
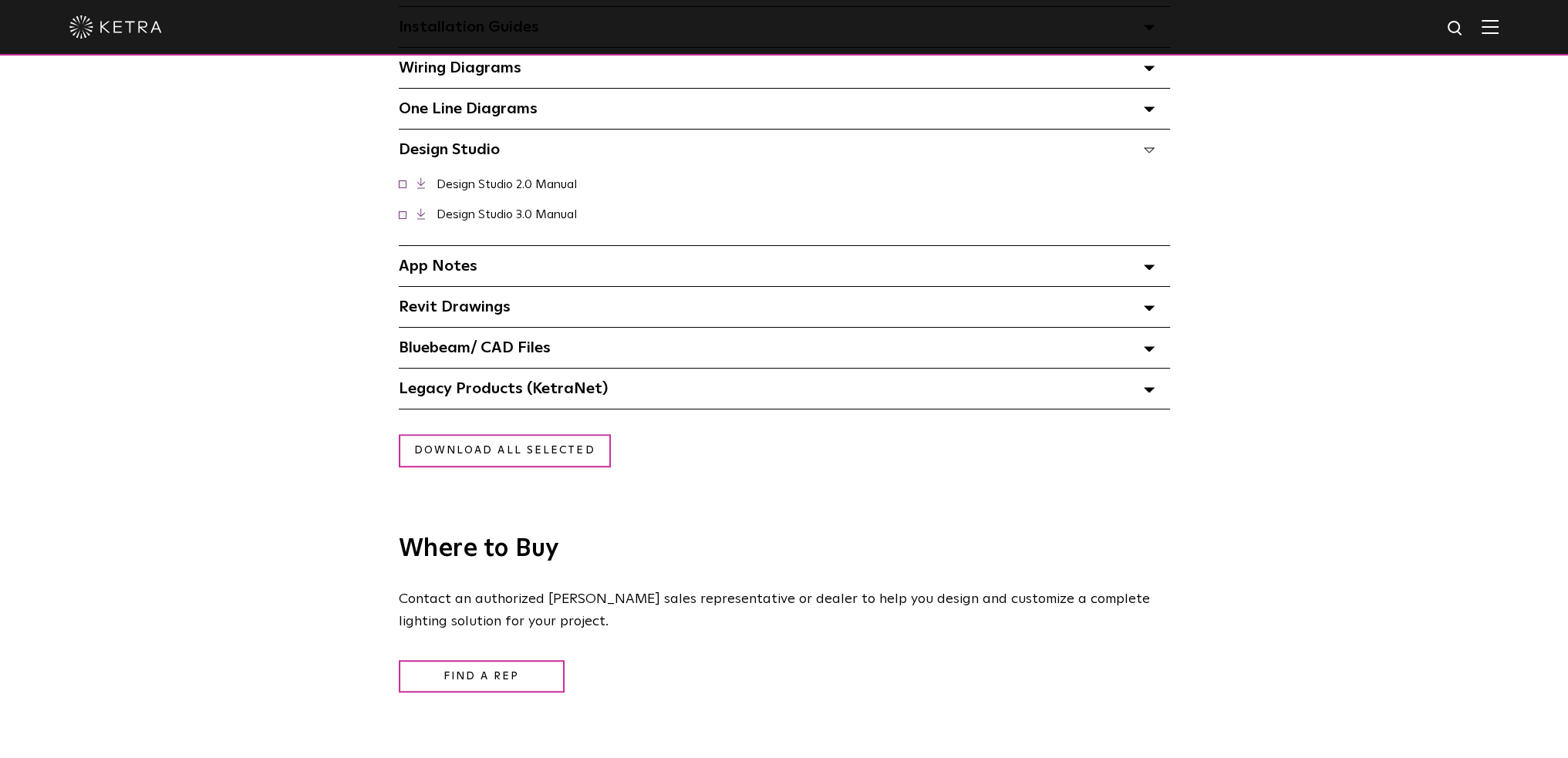
click at [556, 308] on div "Revit Drawings Select checkboxes to use the bulk download option below" at bounding box center [784, 307] width 771 height 41
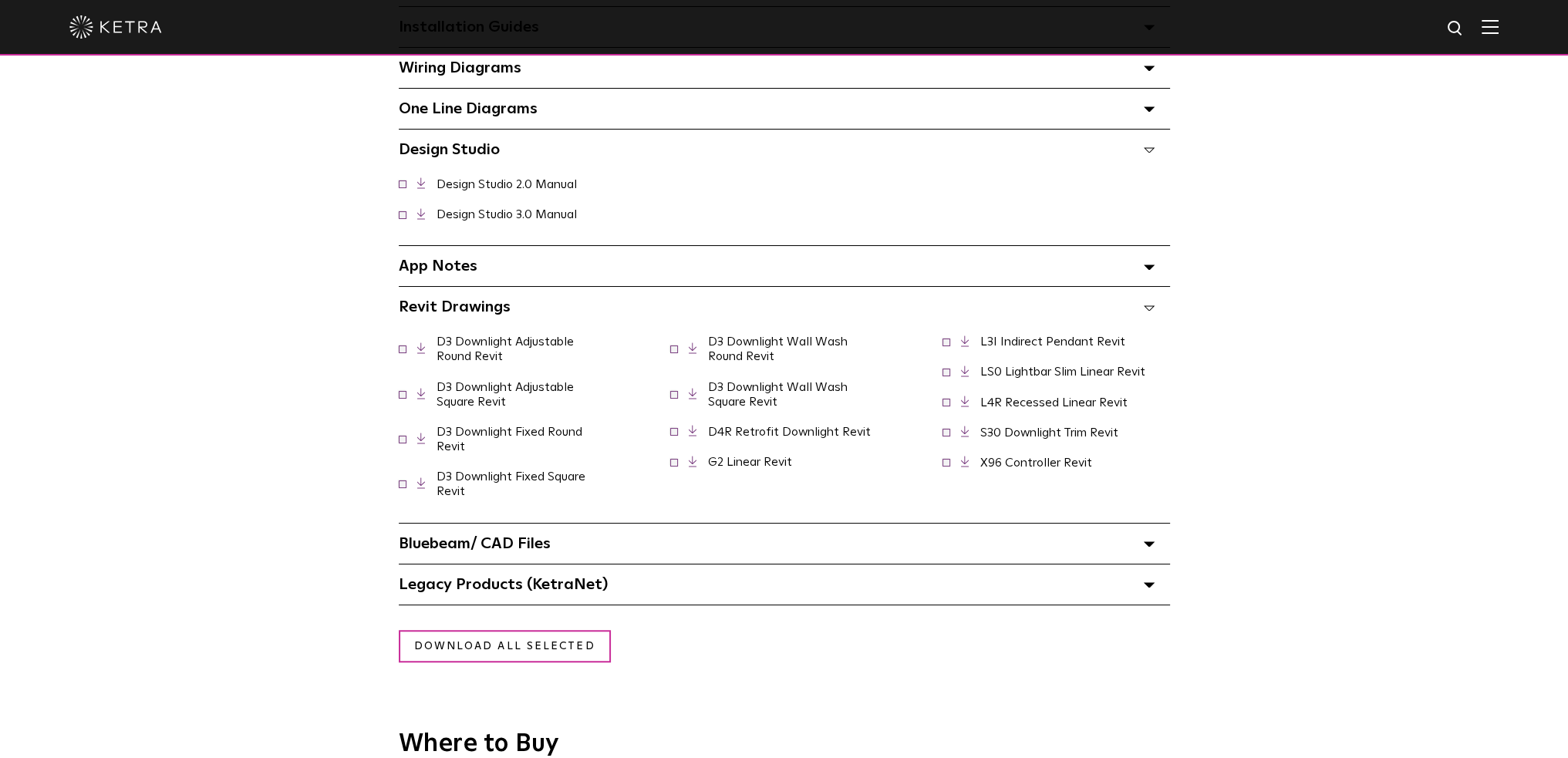
click at [965, 373] on icon at bounding box center [965, 371] width 8 height 12
